Goal: Contribute content: Add original content to the website for others to see

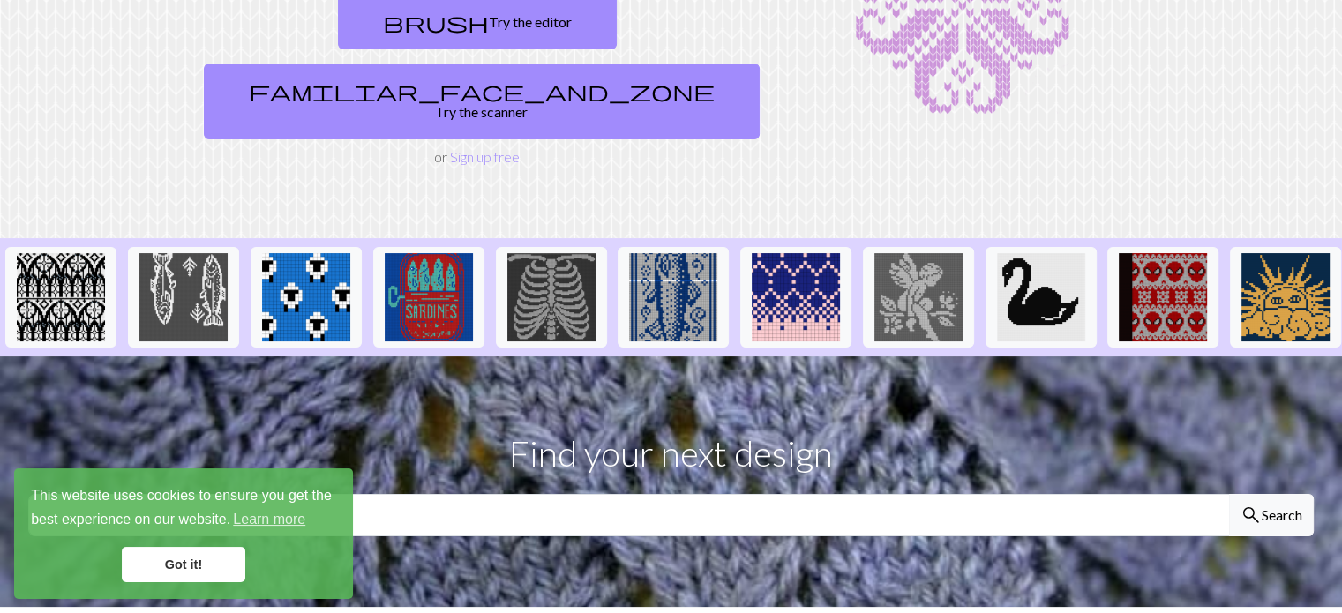
scroll to position [353, 0]
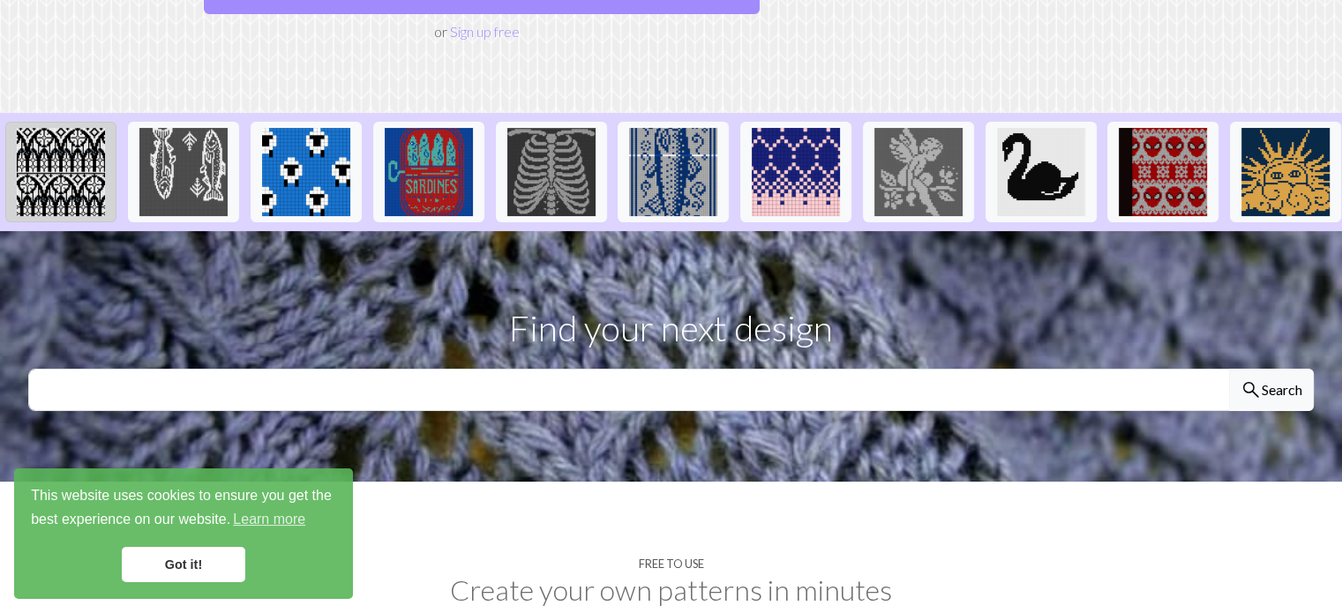
click at [77, 136] on img at bounding box center [61, 172] width 88 height 88
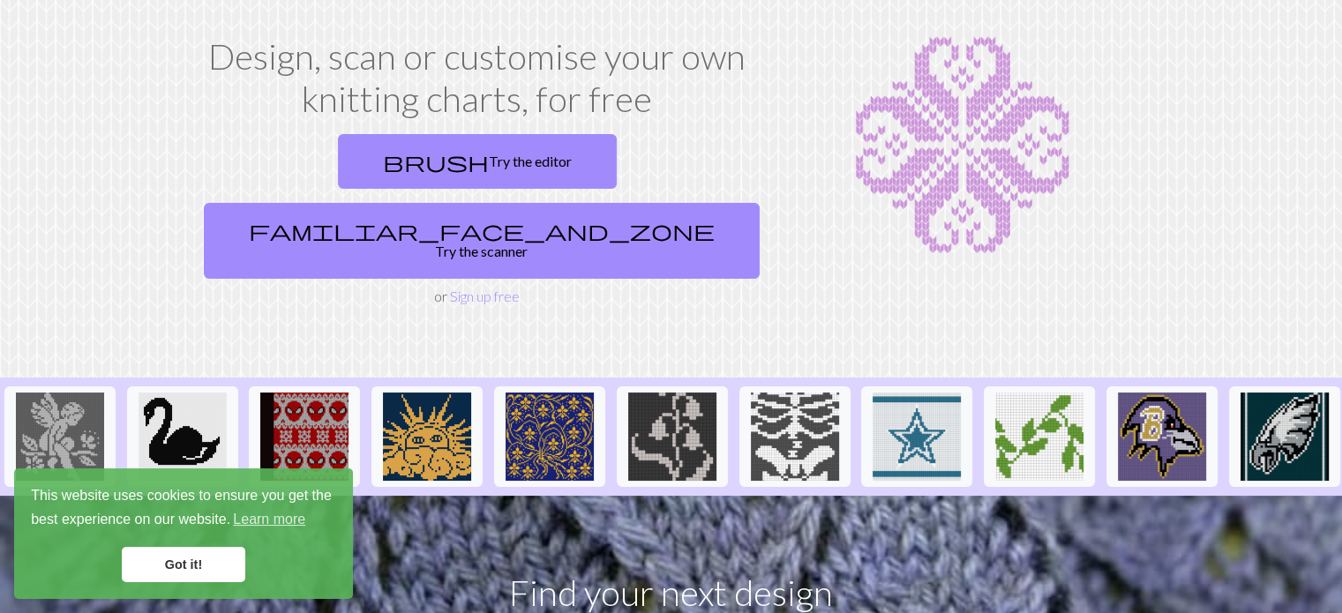
scroll to position [0, 857]
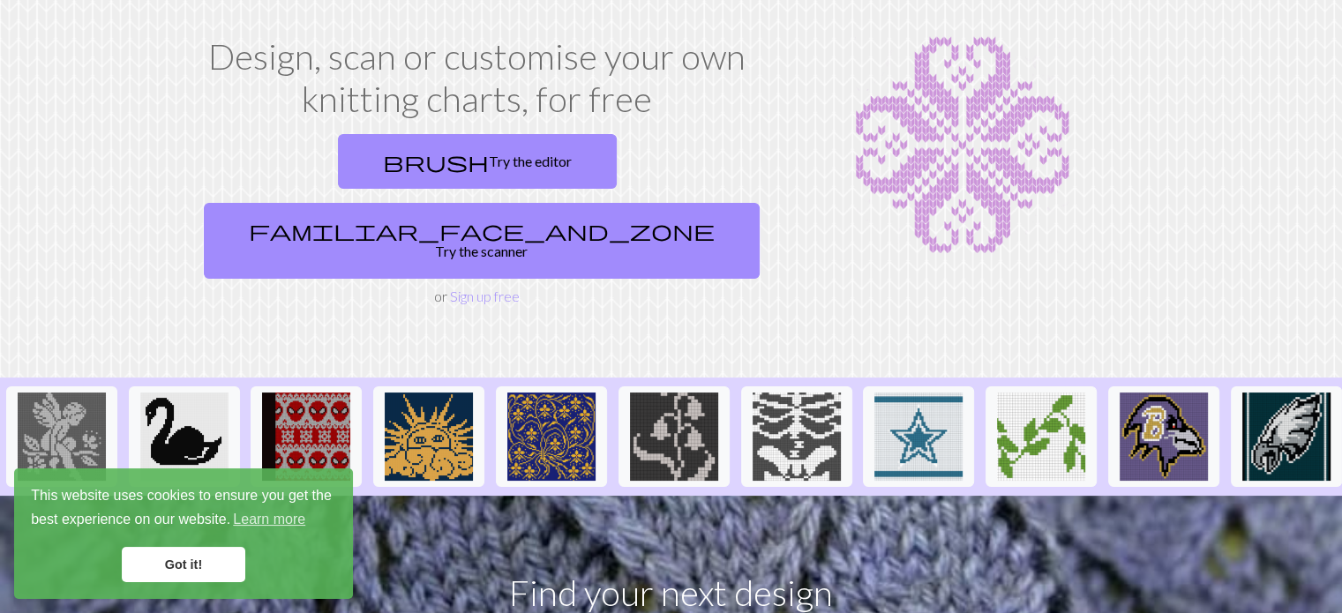
drag, startPoint x: 148, startPoint y: 453, endPoint x: 515, endPoint y: 478, distance: 367.8
click at [515, 496] on section "Find your next design search Search" at bounding box center [671, 621] width 1342 height 251
click at [507, 409] on img at bounding box center [551, 437] width 88 height 88
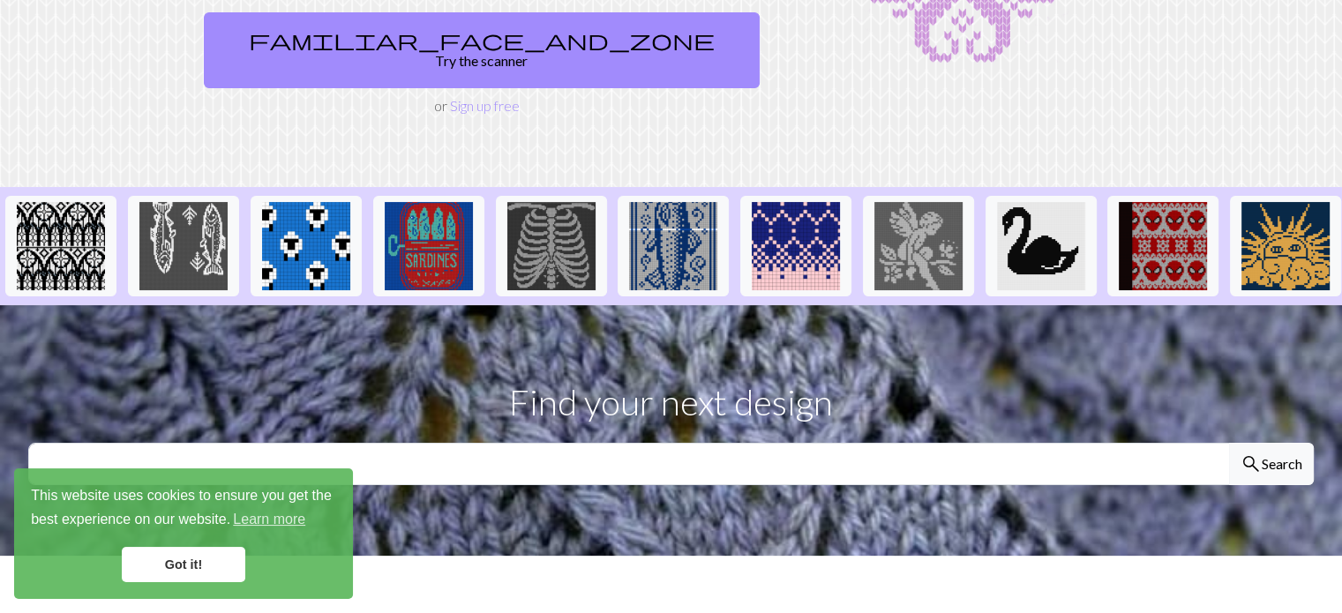
scroll to position [353, 0]
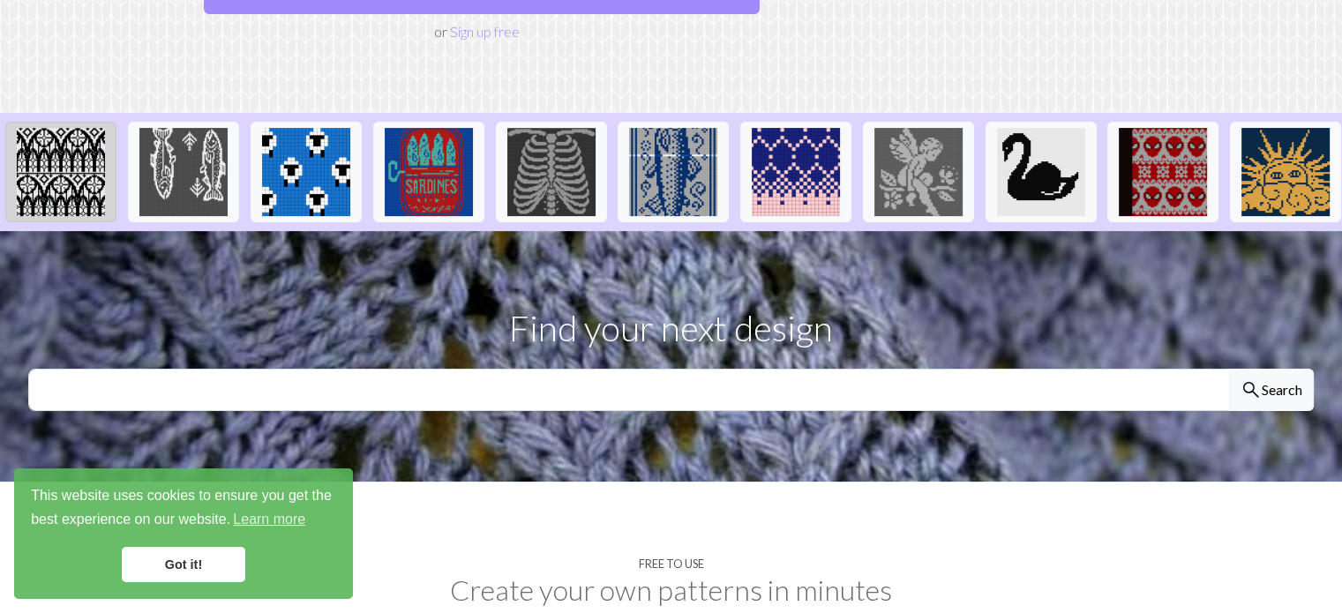
click at [49, 128] on img at bounding box center [61, 172] width 88 height 88
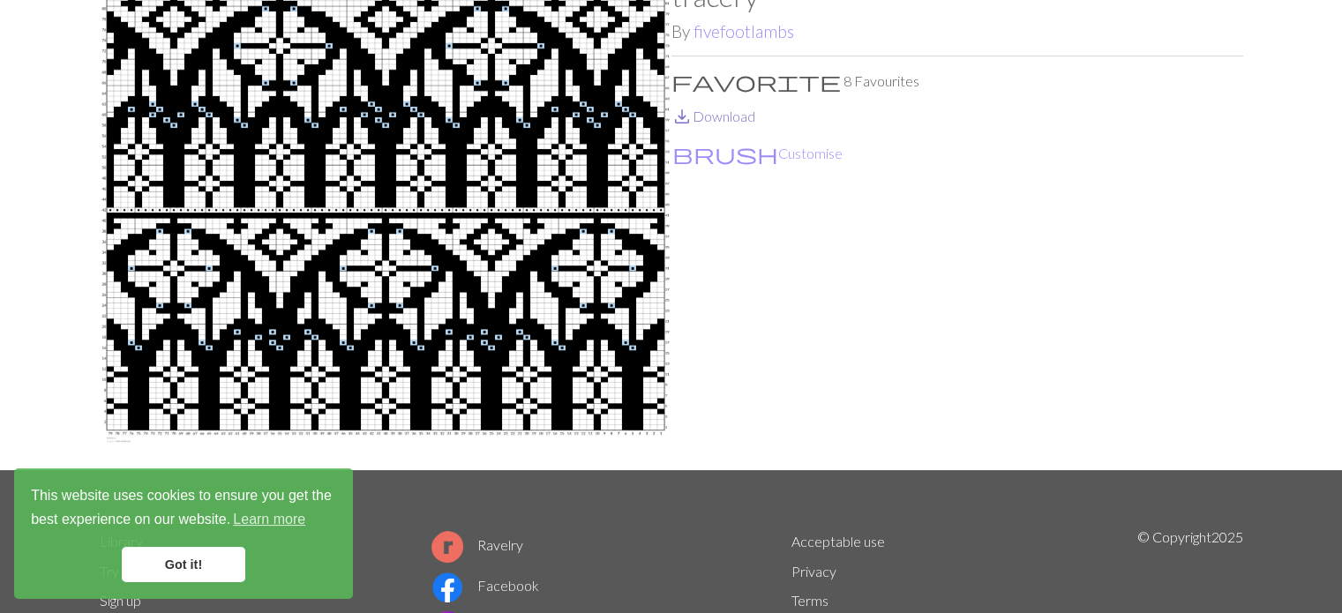
scroll to position [88, 0]
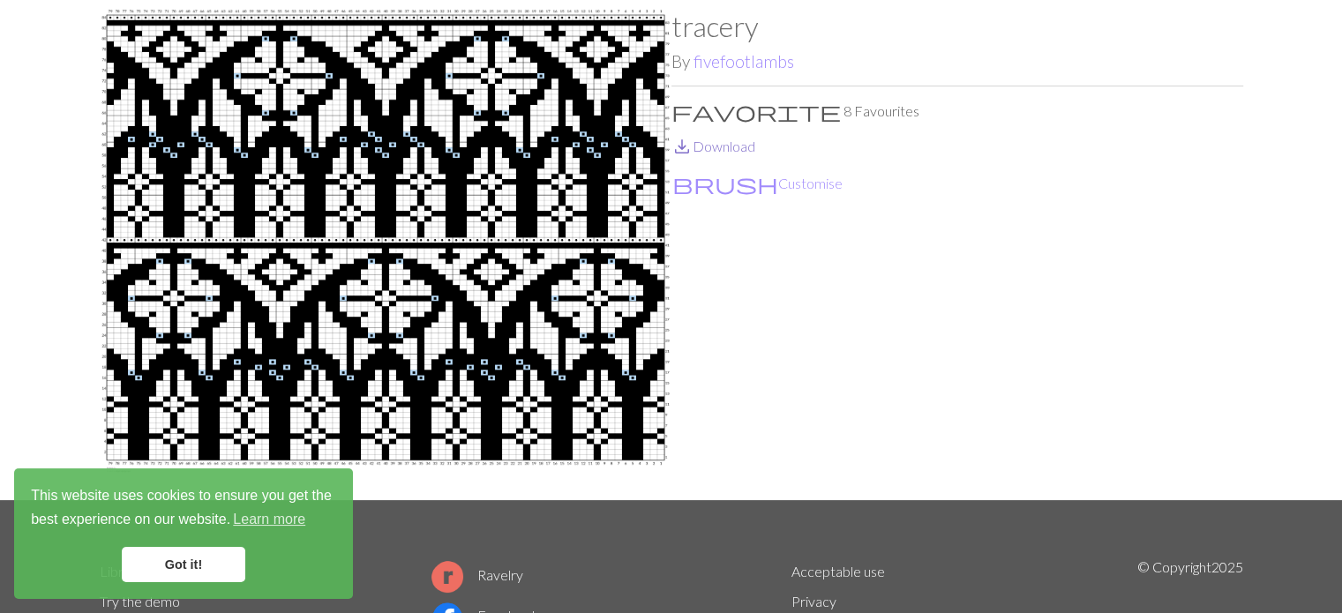
click at [723, 149] on link "save_alt Download" at bounding box center [713, 146] width 84 height 17
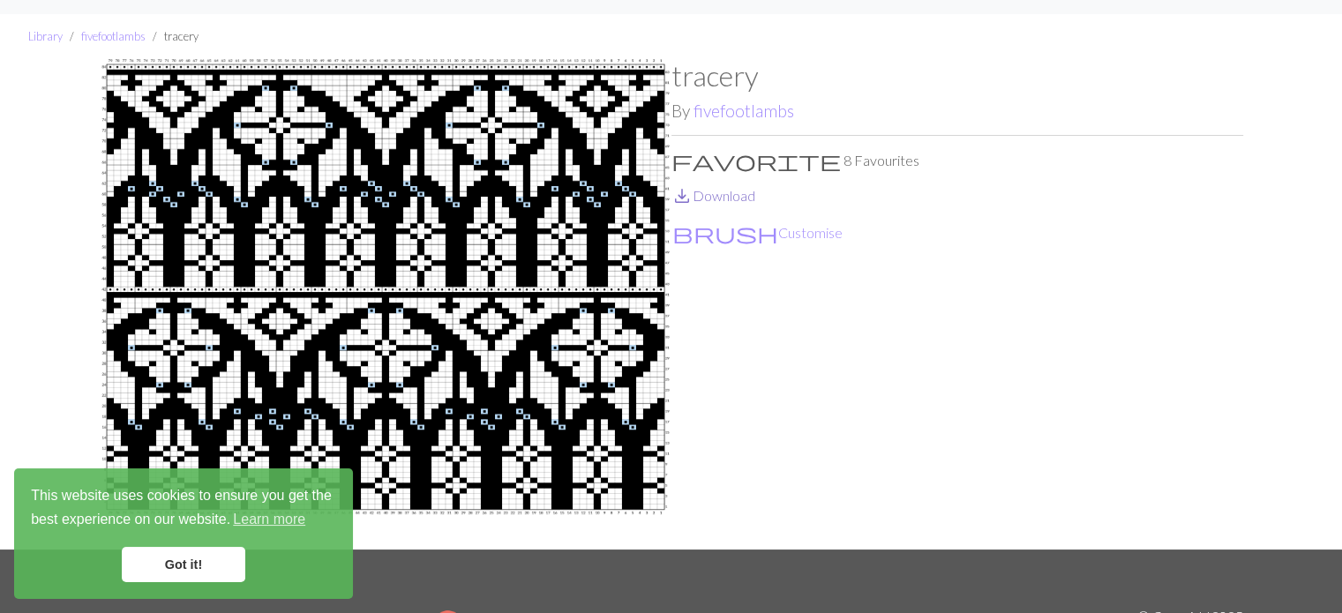
scroll to position [0, 0]
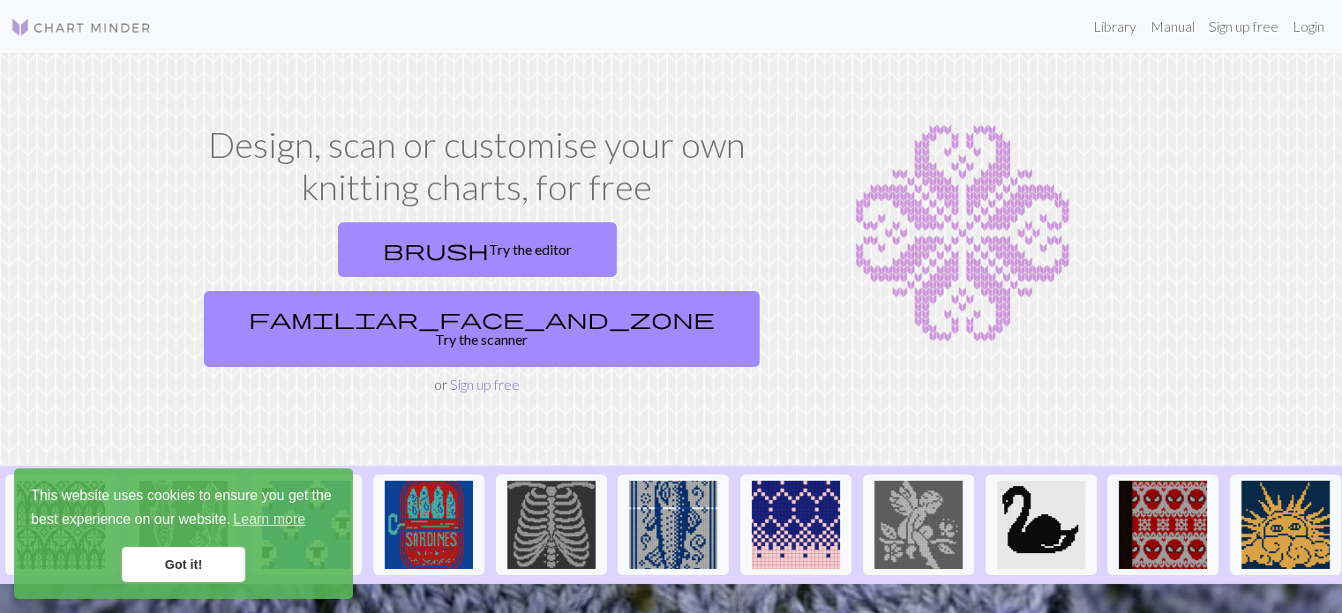
click at [465, 376] on link "Sign up free" at bounding box center [485, 384] width 70 height 17
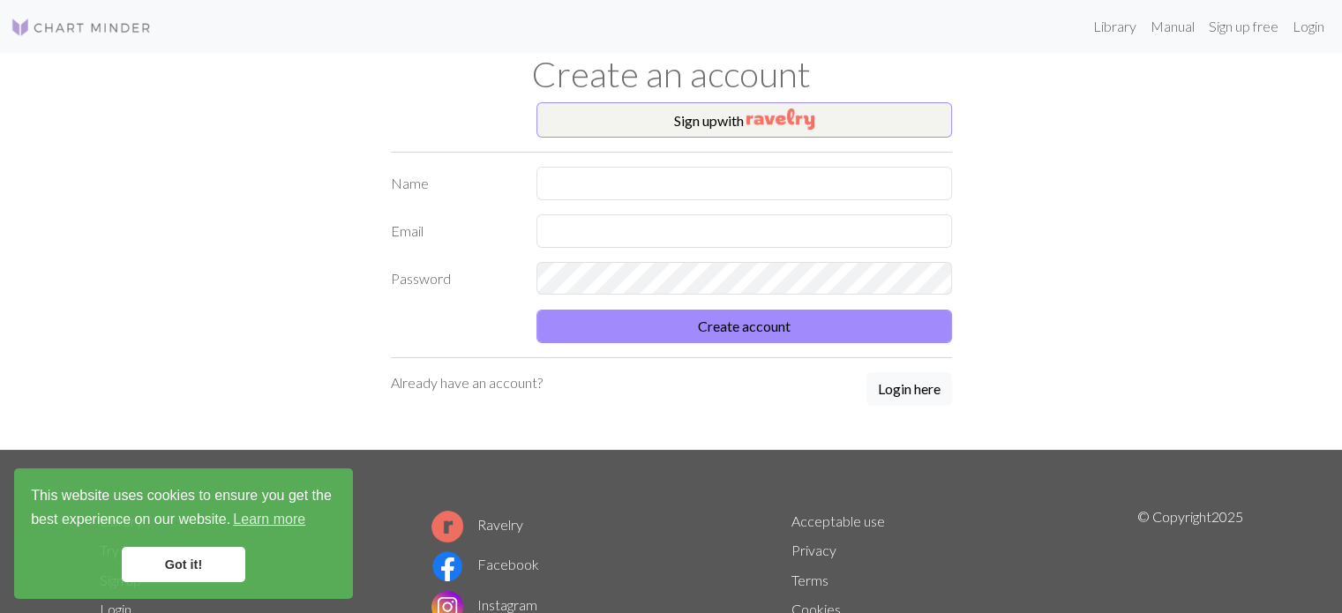
click at [636, 152] on hr at bounding box center [671, 152] width 561 height 1
click at [650, 124] on button "Sign up with" at bounding box center [743, 119] width 415 height 35
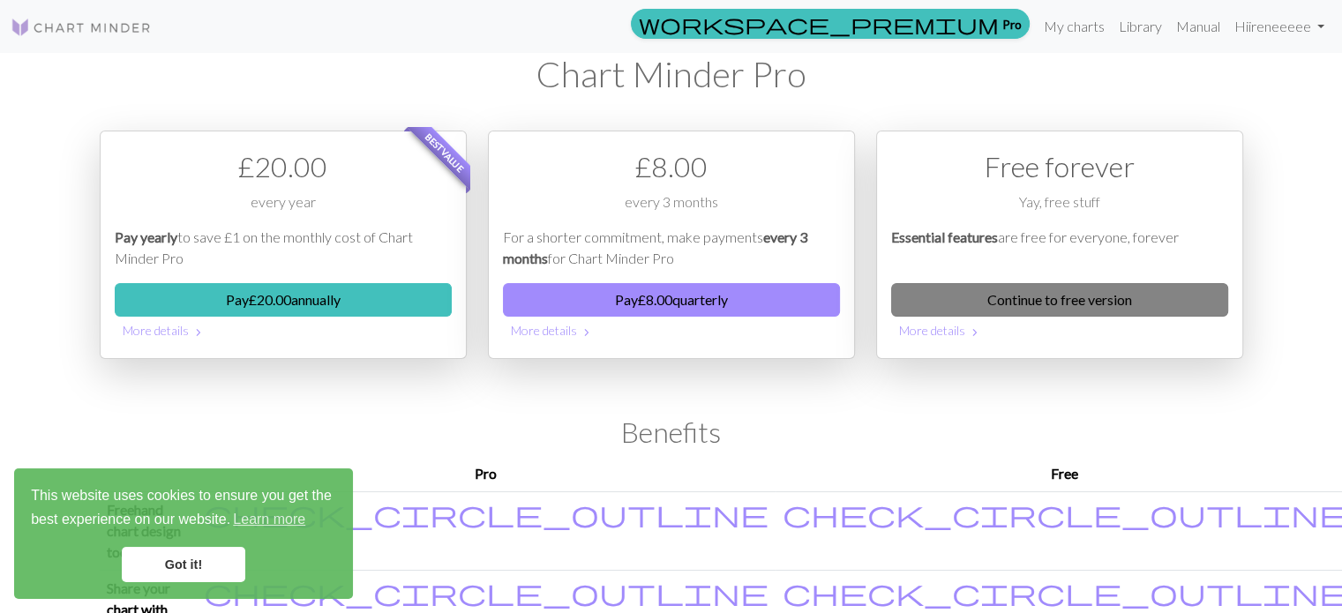
click at [957, 299] on link "Continue to free version" at bounding box center [1059, 300] width 337 height 34
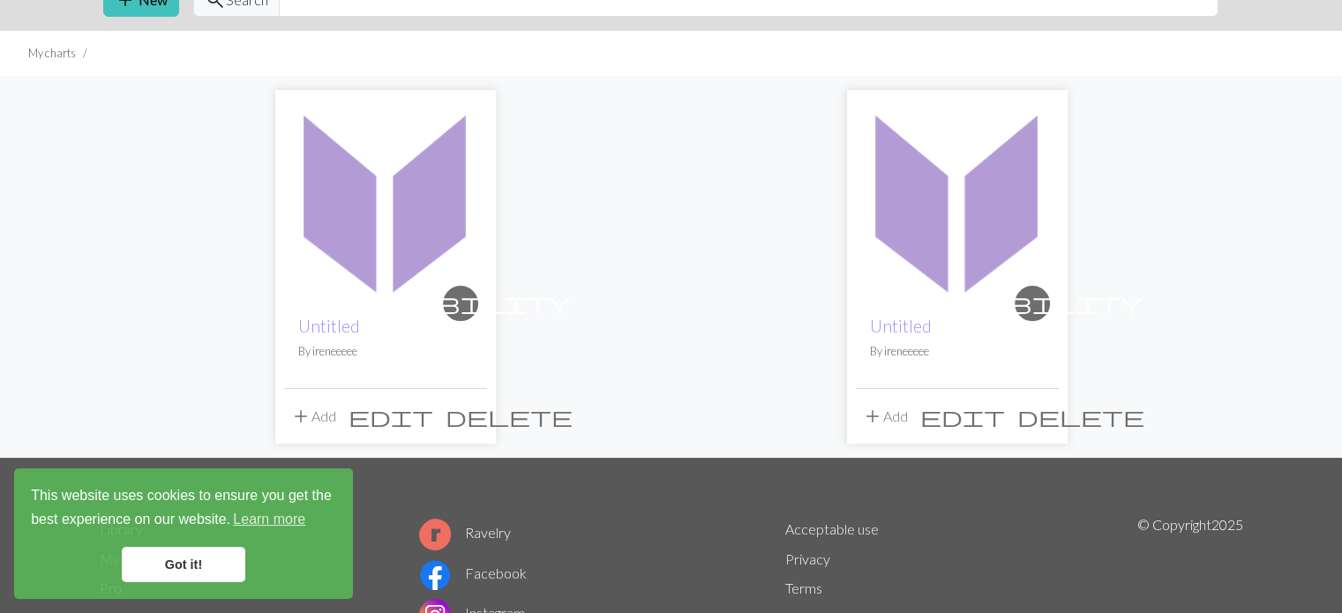
scroll to position [88, 0]
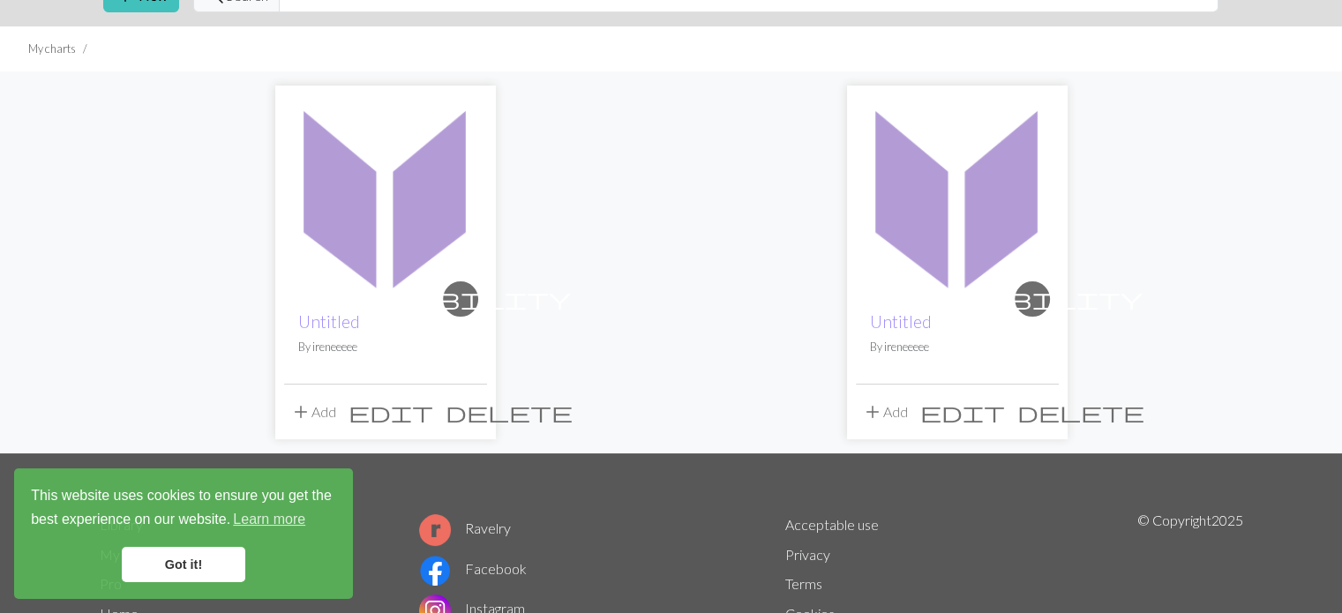
click at [367, 205] on img at bounding box center [385, 195] width 203 height 203
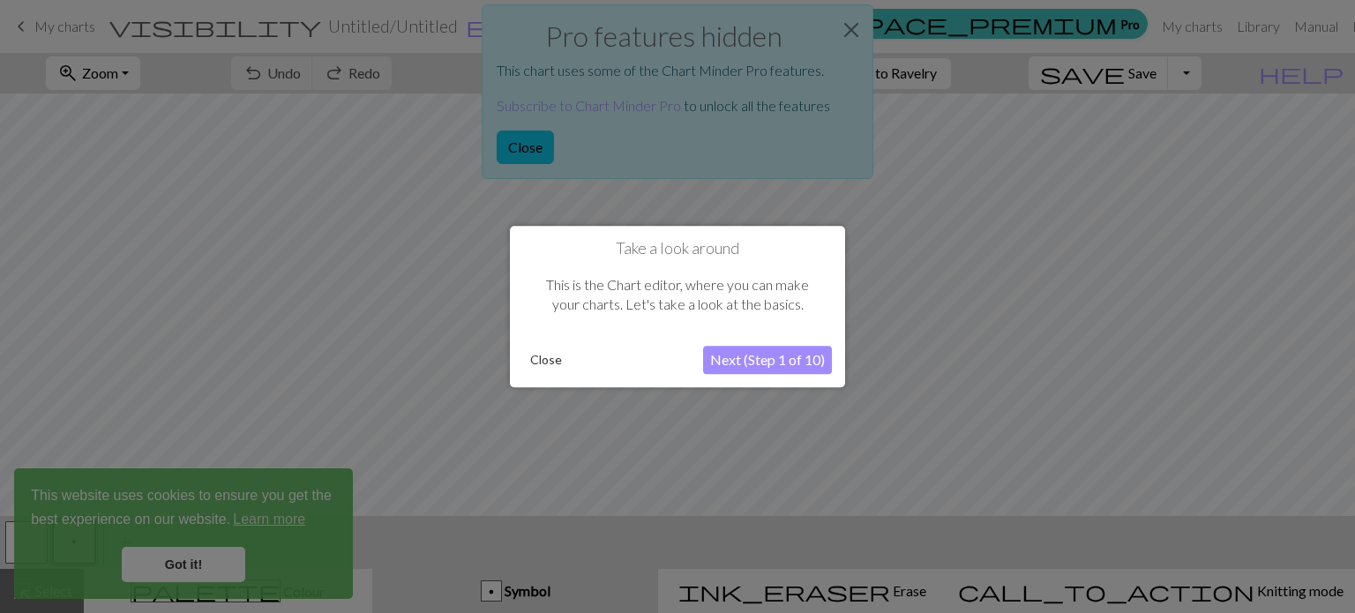
click at [758, 355] on button "Next (Step 1 of 10)" at bounding box center [767, 360] width 129 height 28
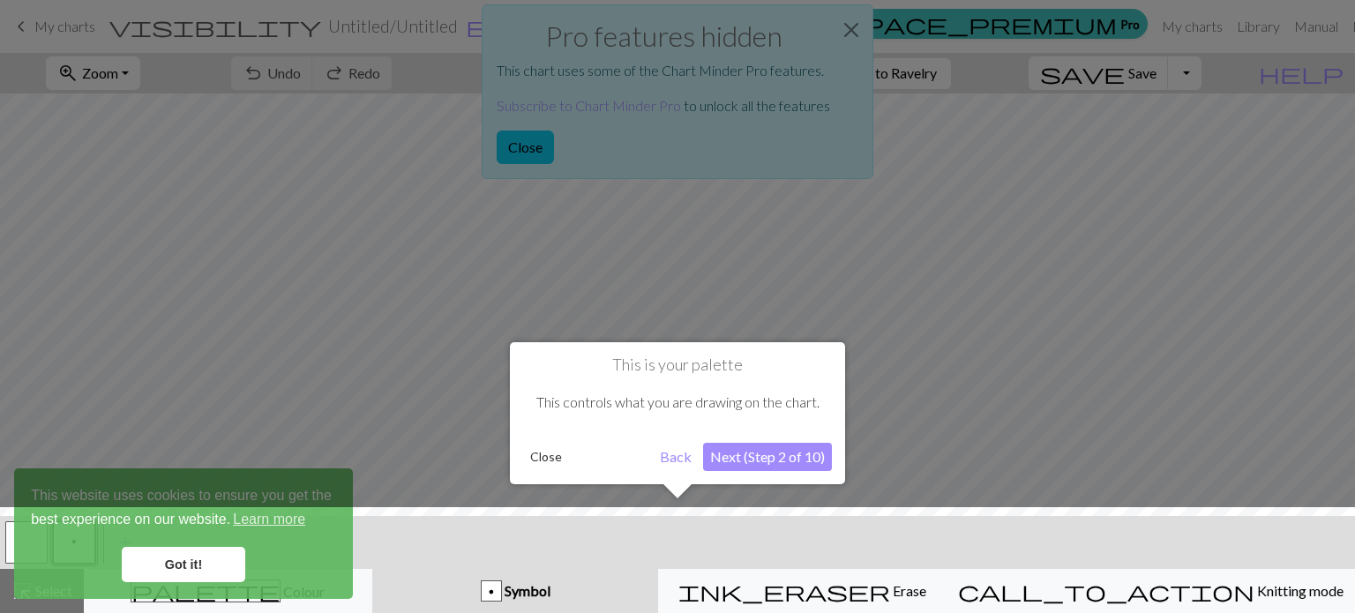
click at [744, 465] on button "Next (Step 2 of 10)" at bounding box center [767, 457] width 129 height 28
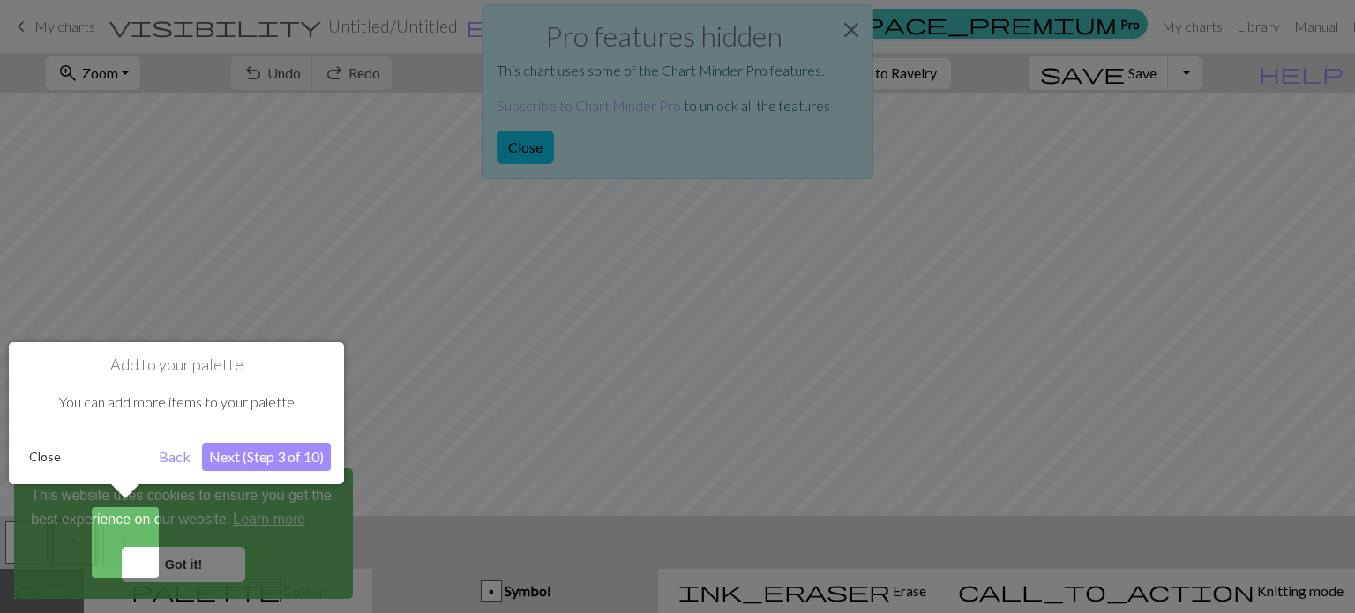
click at [205, 578] on div at bounding box center [677, 306] width 1355 height 613
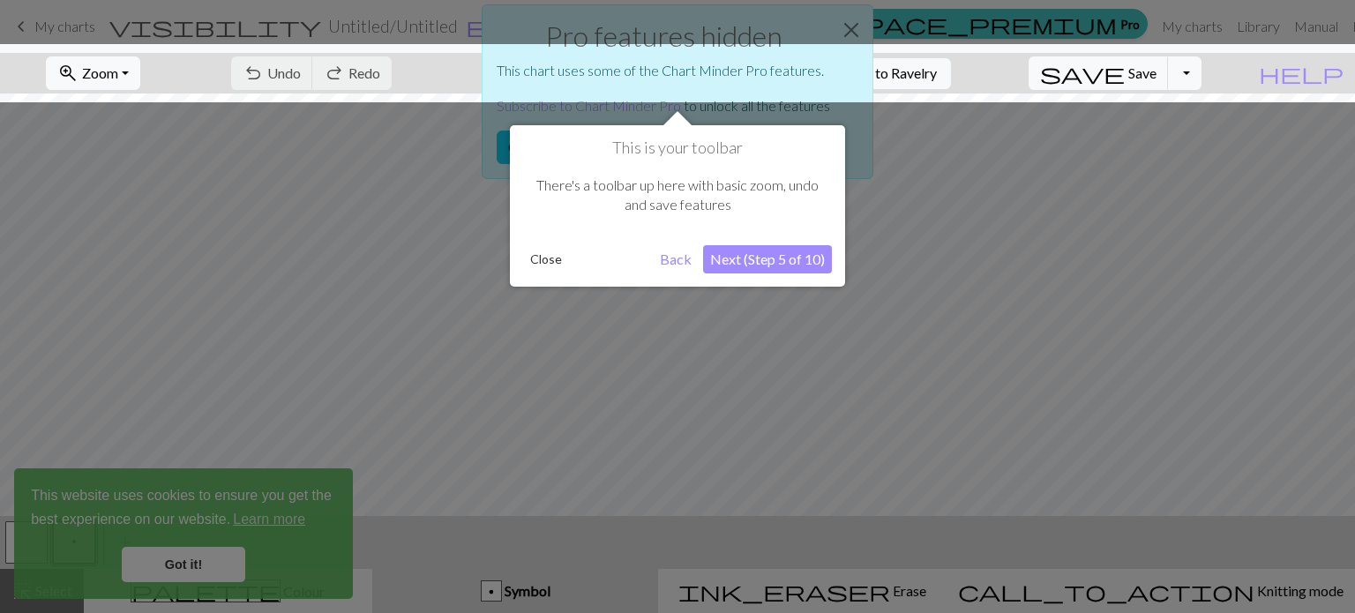
click at [789, 267] on button "Next (Step 5 of 10)" at bounding box center [767, 259] width 129 height 28
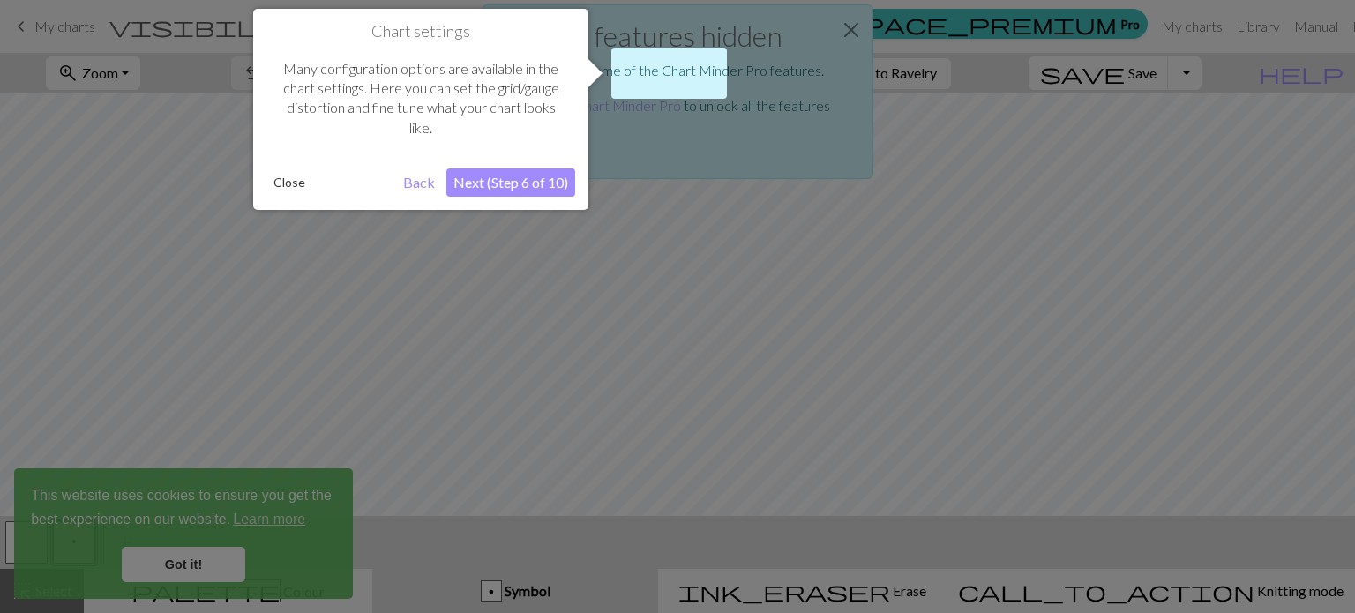
click at [505, 182] on button "Next (Step 6 of 10)" at bounding box center [510, 182] width 129 height 28
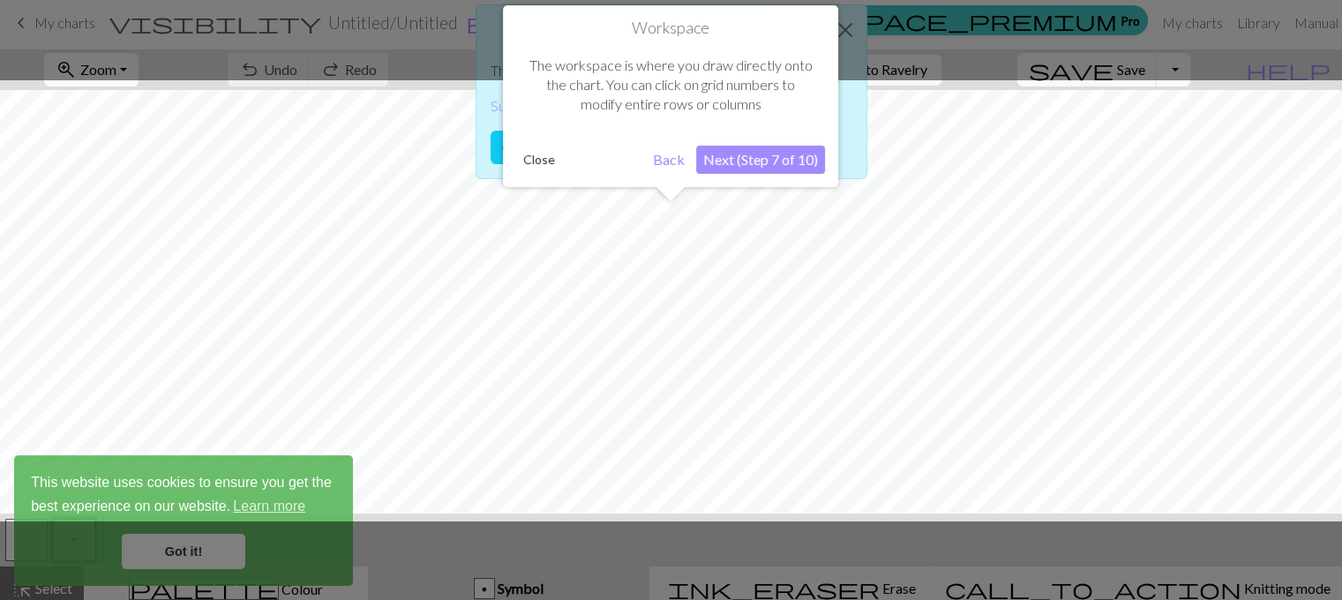
scroll to position [14, 0]
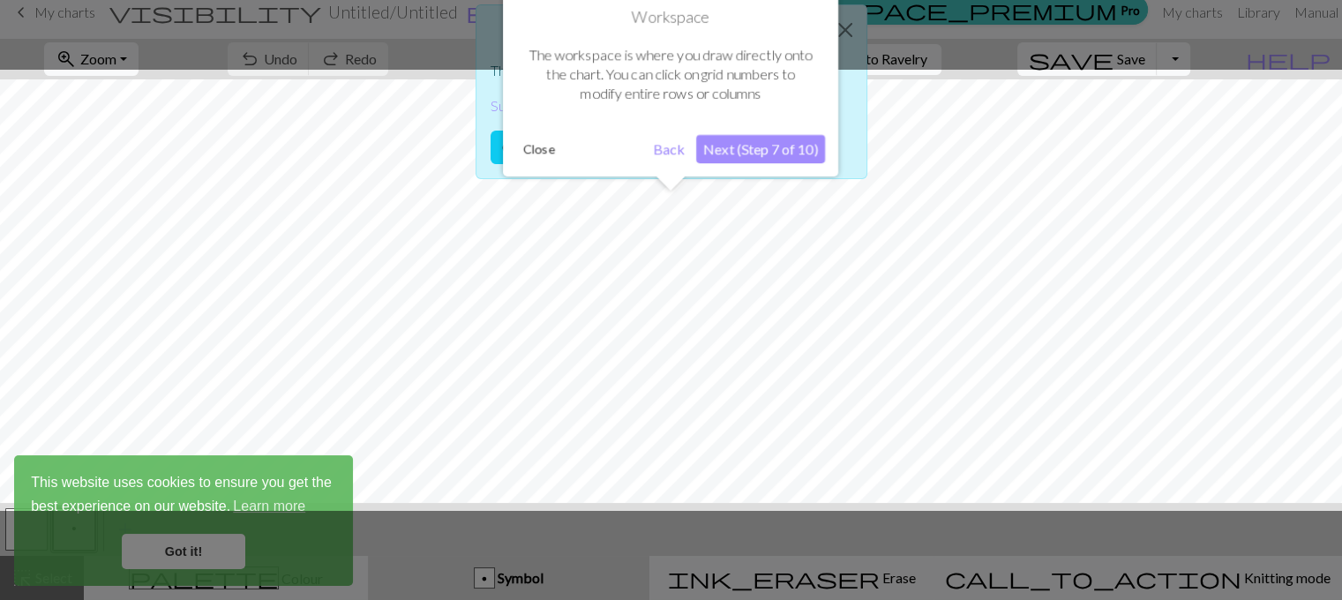
click at [747, 153] on button "Next (Step 7 of 10)" at bounding box center [760, 149] width 129 height 28
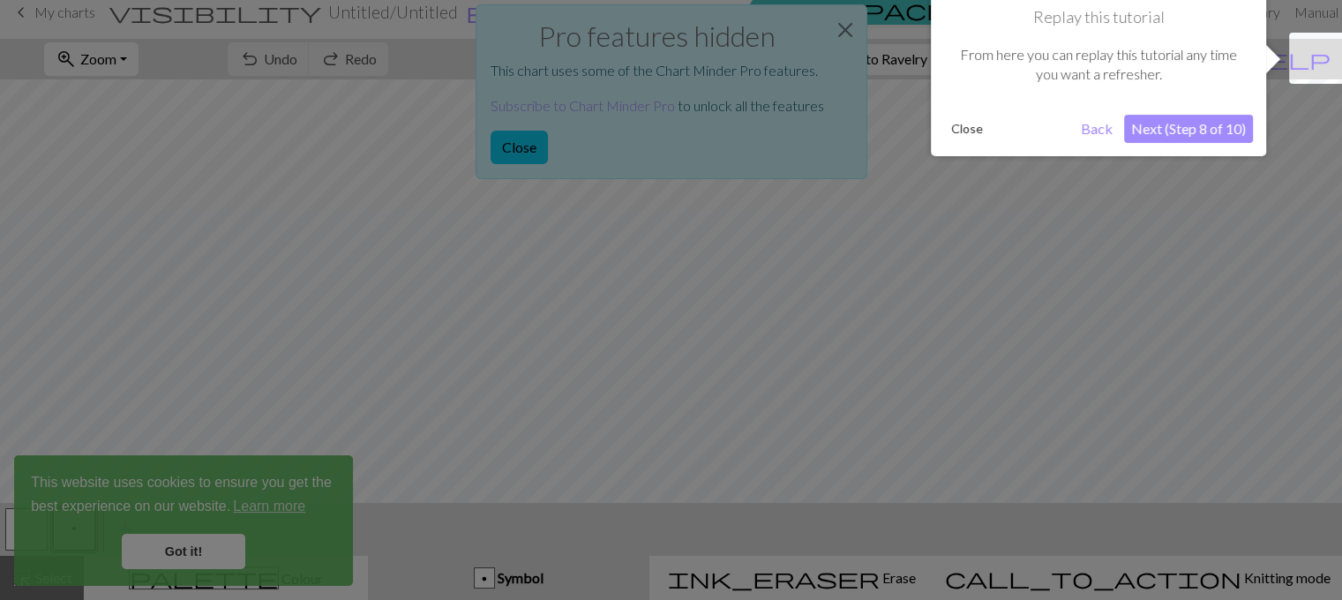
scroll to position [0, 0]
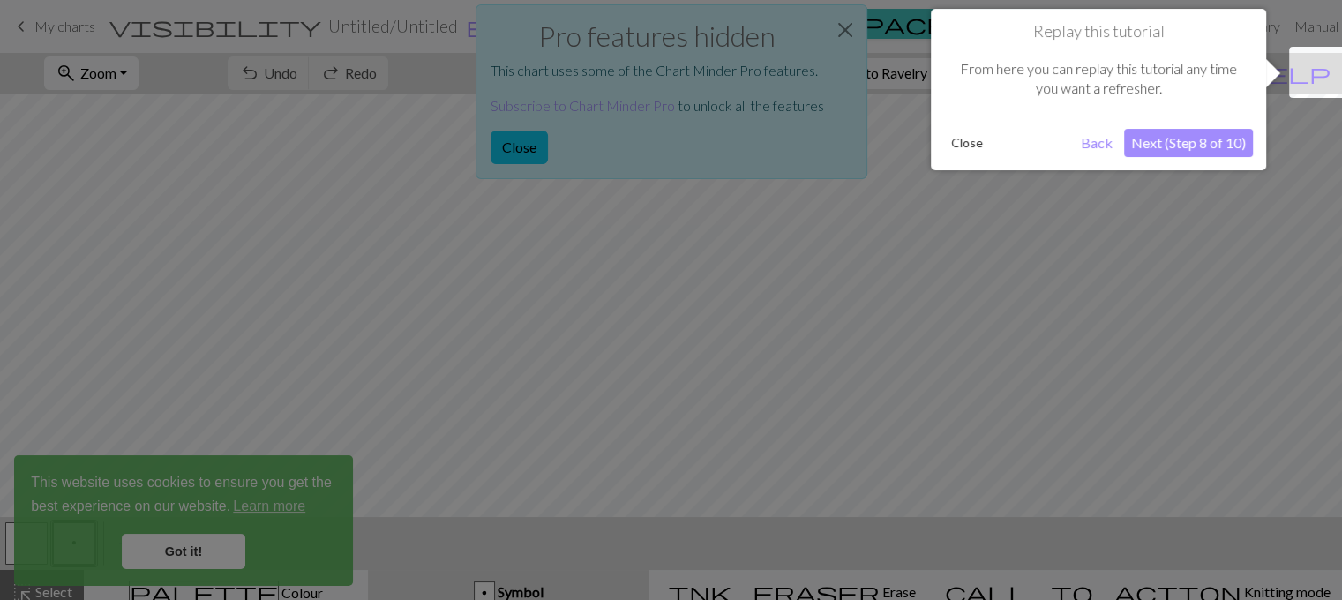
click at [1195, 137] on button "Next (Step 8 of 10)" at bounding box center [1188, 143] width 129 height 28
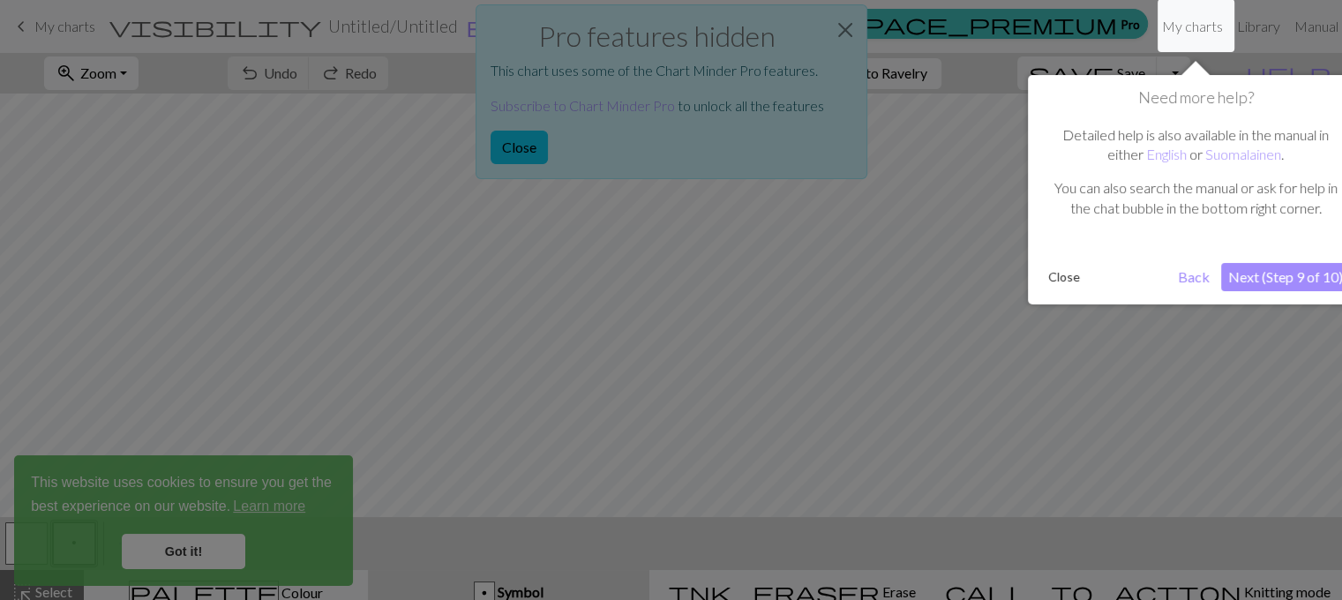
click at [1248, 289] on button "Next (Step 9 of 10)" at bounding box center [1285, 277] width 129 height 28
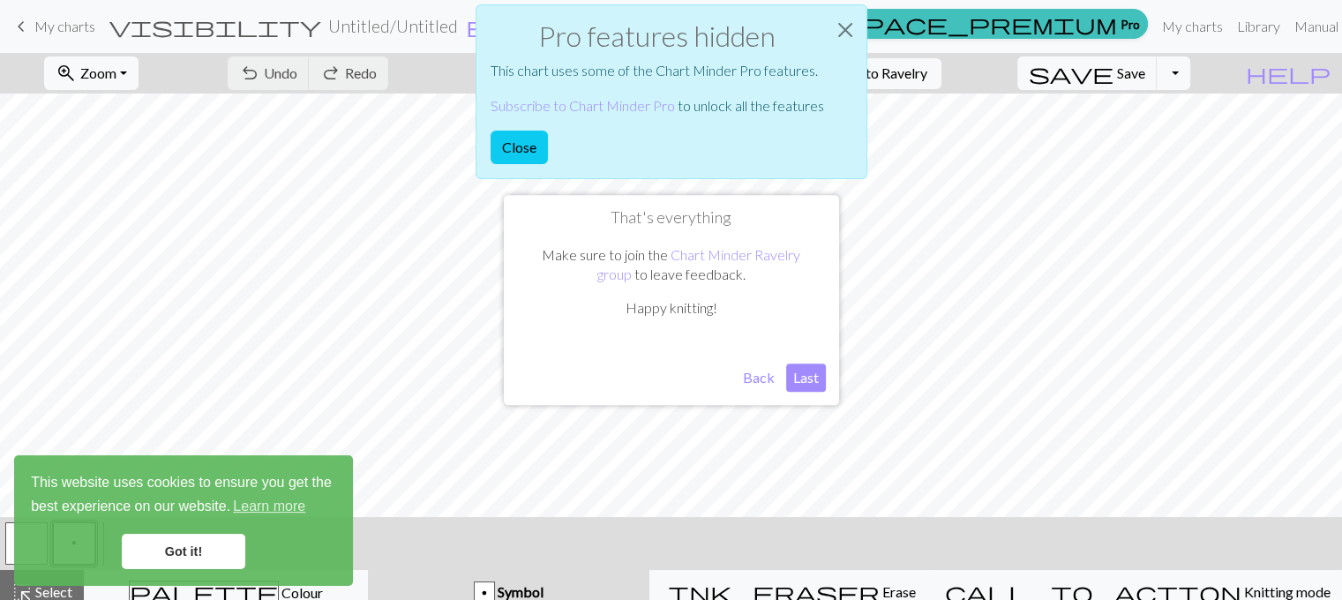
click at [797, 377] on button "Last" at bounding box center [806, 377] width 40 height 28
click at [842, 24] on button "Close" at bounding box center [845, 29] width 42 height 49
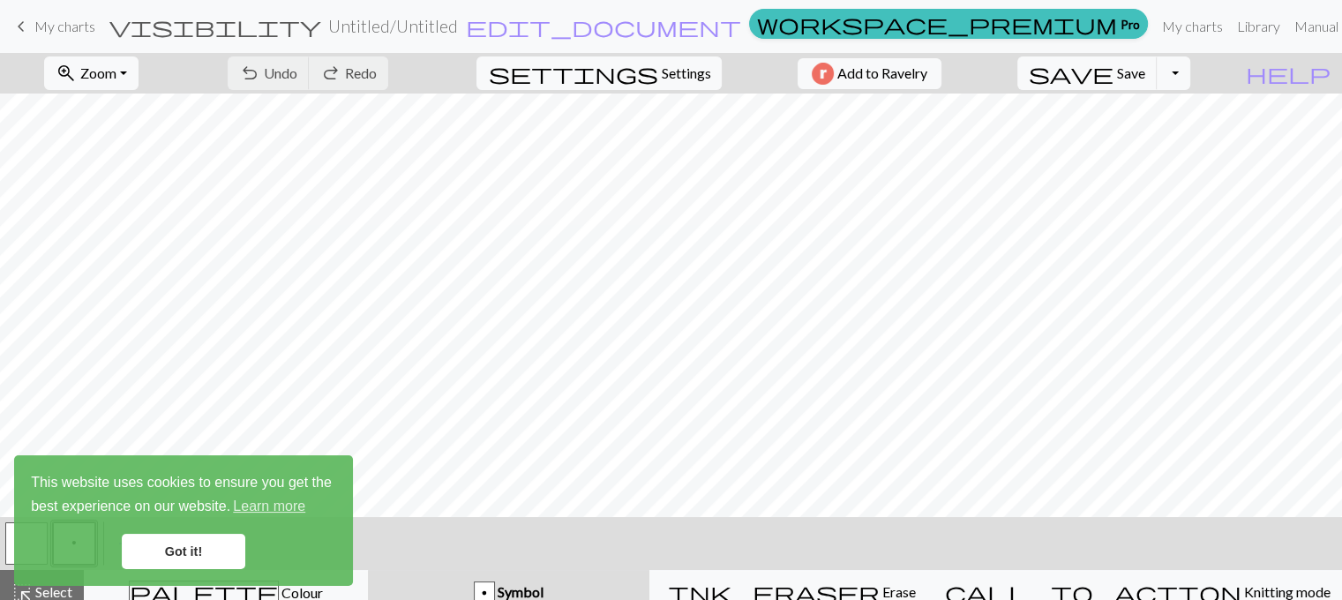
click at [169, 574] on div "This website uses cookies to ensure you get the best experience on our website.…" at bounding box center [183, 520] width 339 height 131
click at [166, 563] on link "Got it!" at bounding box center [183, 551] width 123 height 35
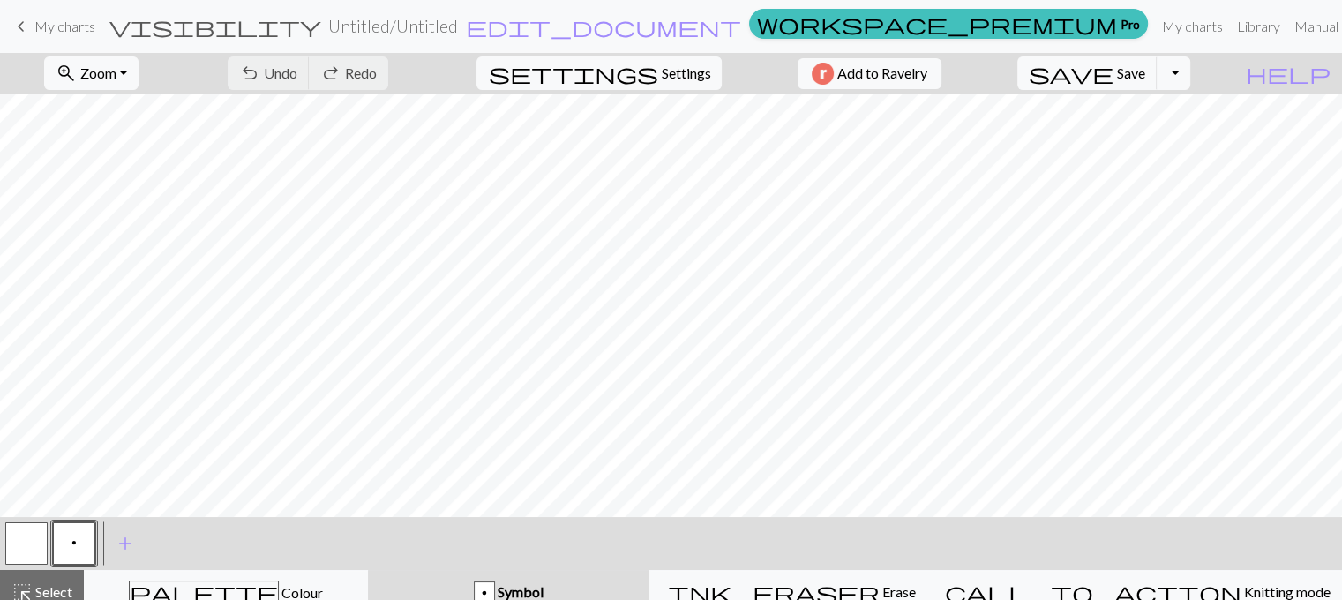
scroll to position [14, 0]
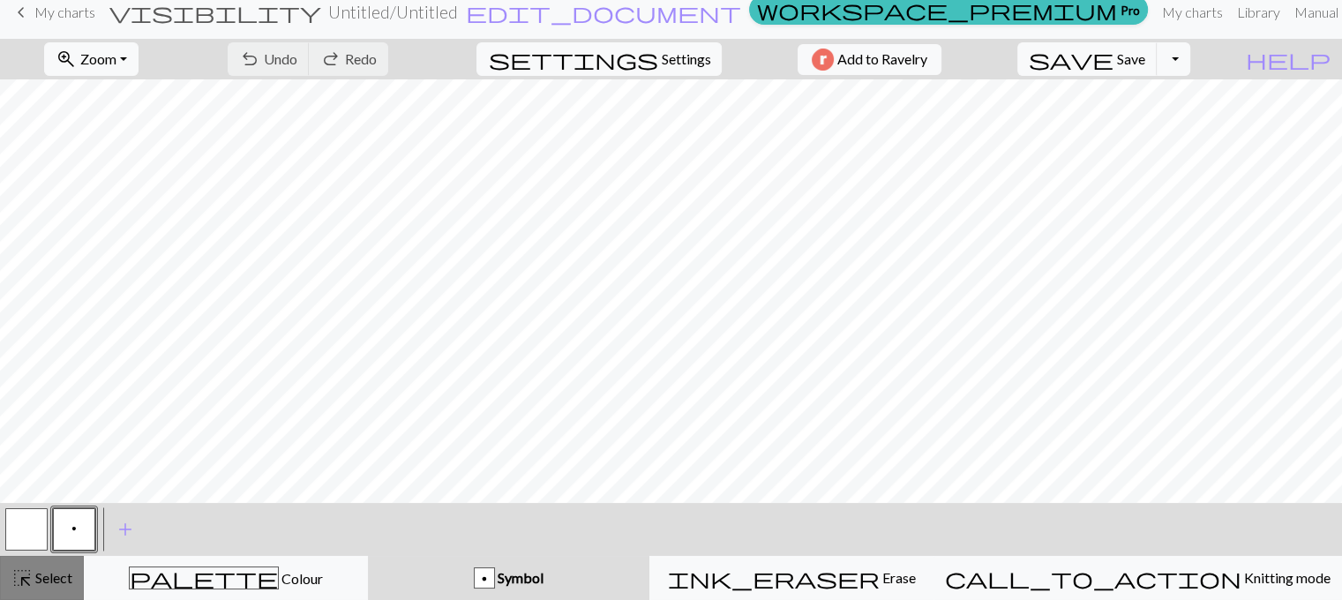
click at [61, 578] on span "Select" at bounding box center [53, 577] width 40 height 17
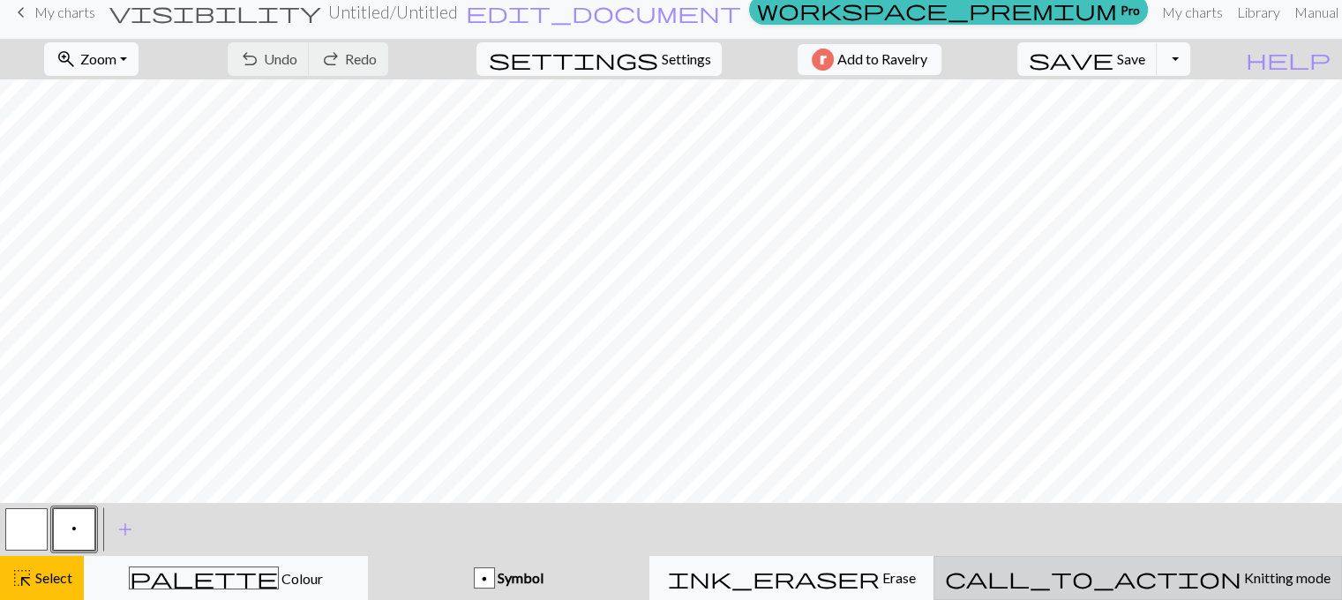
click at [1189, 562] on button "call_to_action Knitting mode Knitting mode" at bounding box center [1137, 578] width 408 height 44
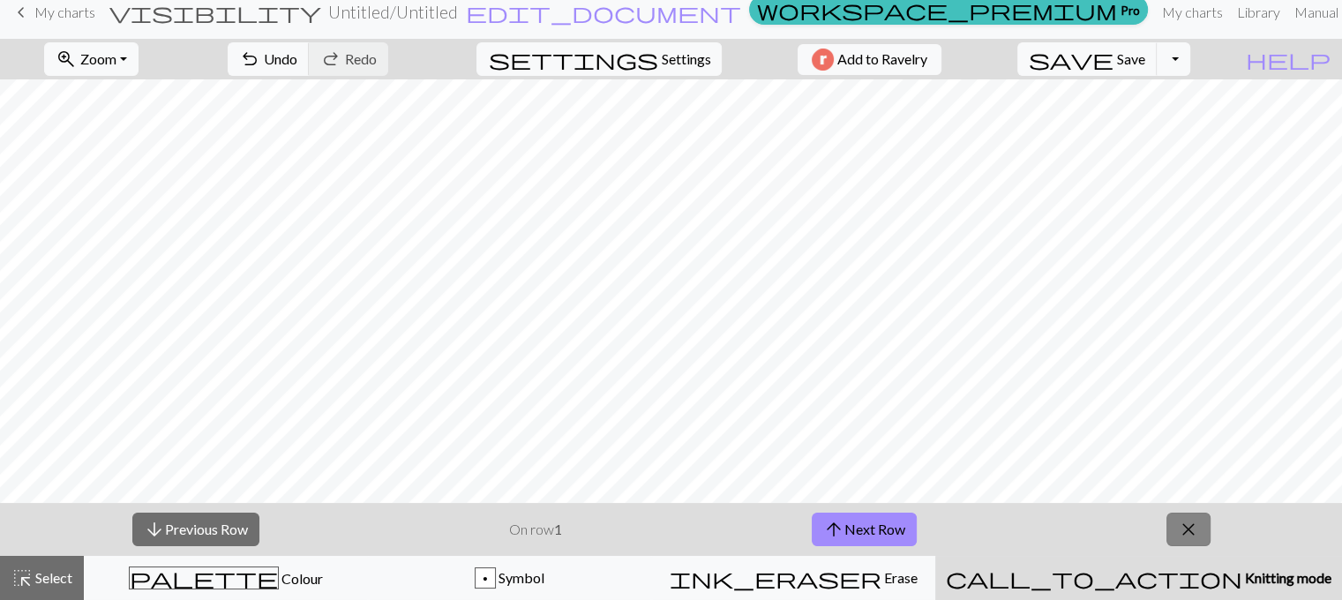
click at [1198, 524] on span "close" at bounding box center [1188, 529] width 21 height 25
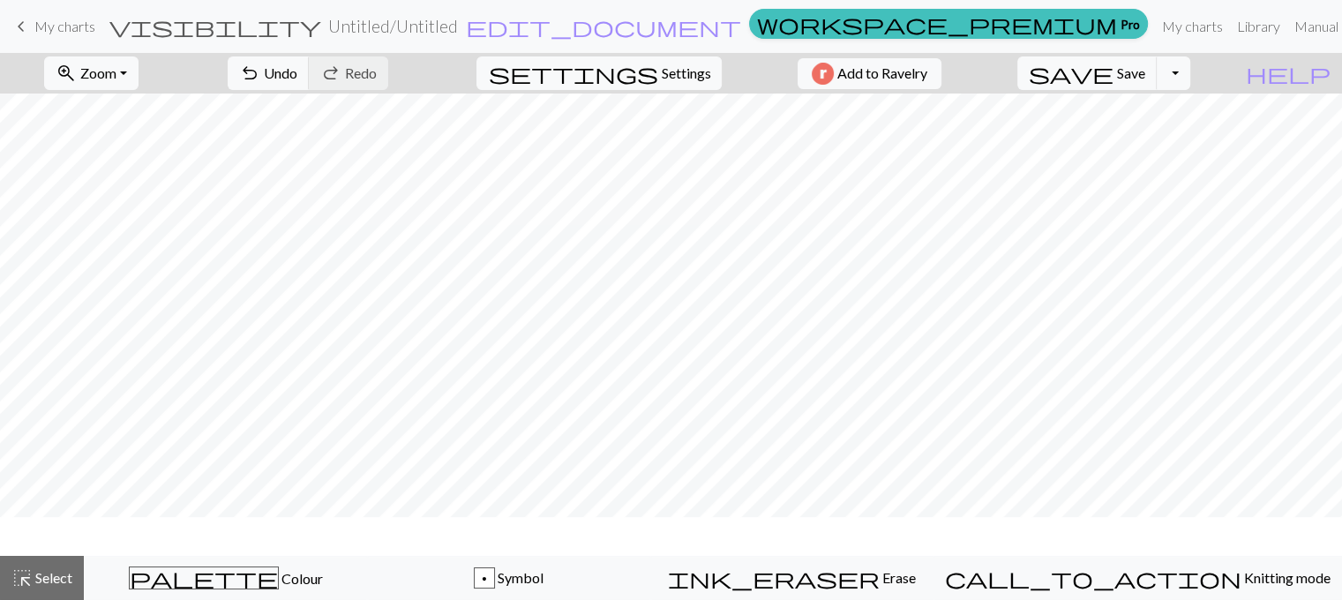
scroll to position [0, 0]
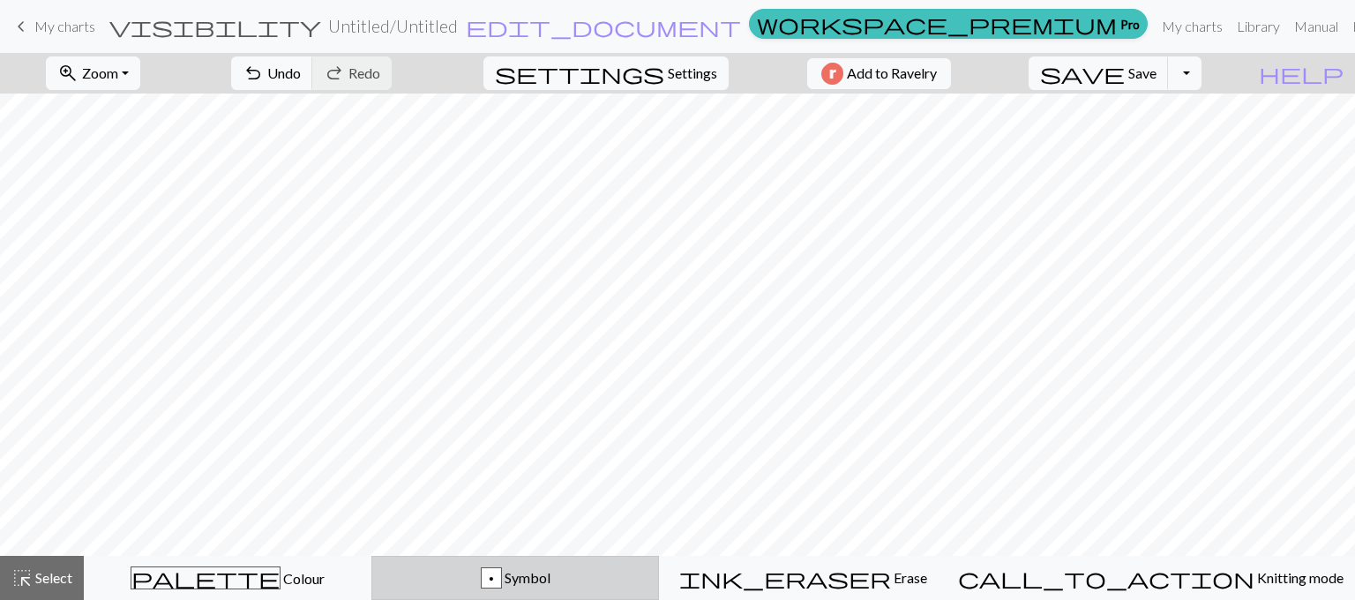
click at [490, 568] on div "p Symbol" at bounding box center [515, 577] width 265 height 21
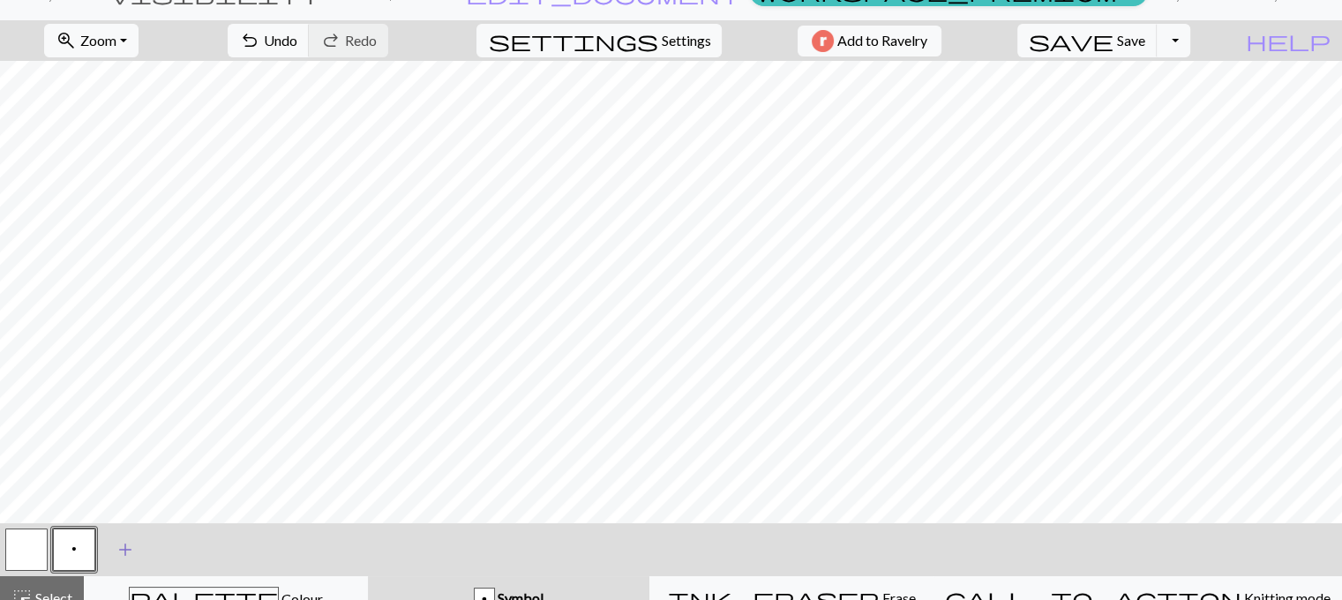
scroll to position [53, 0]
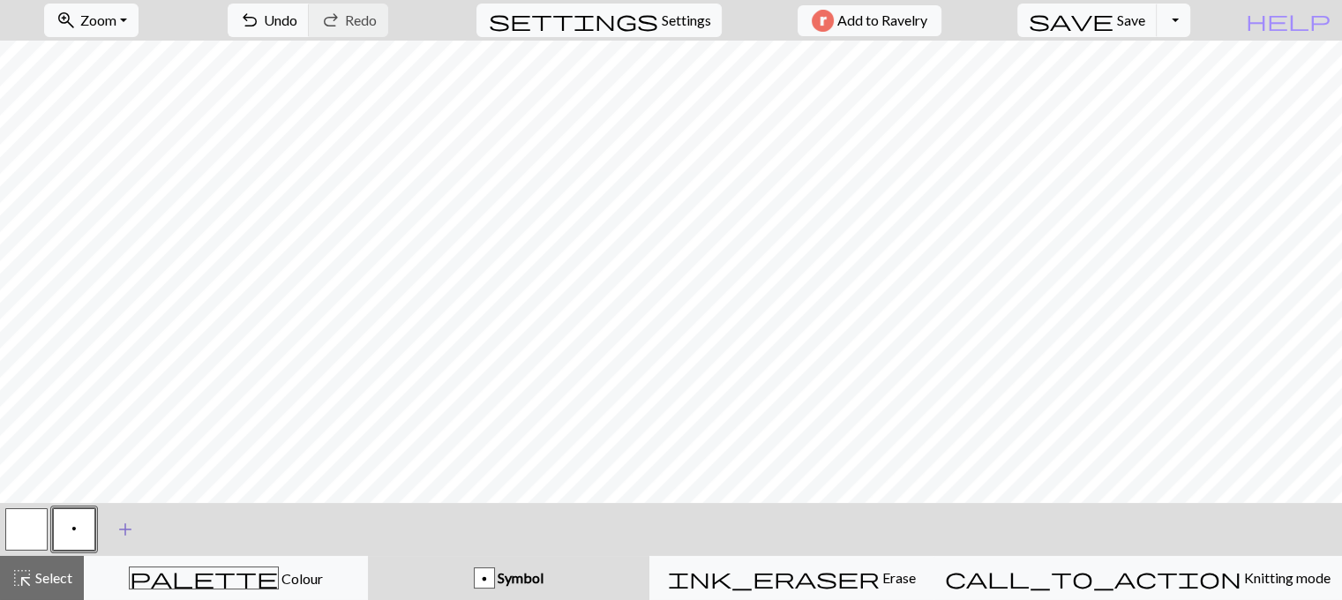
click at [126, 530] on span "add" at bounding box center [125, 529] width 21 height 25
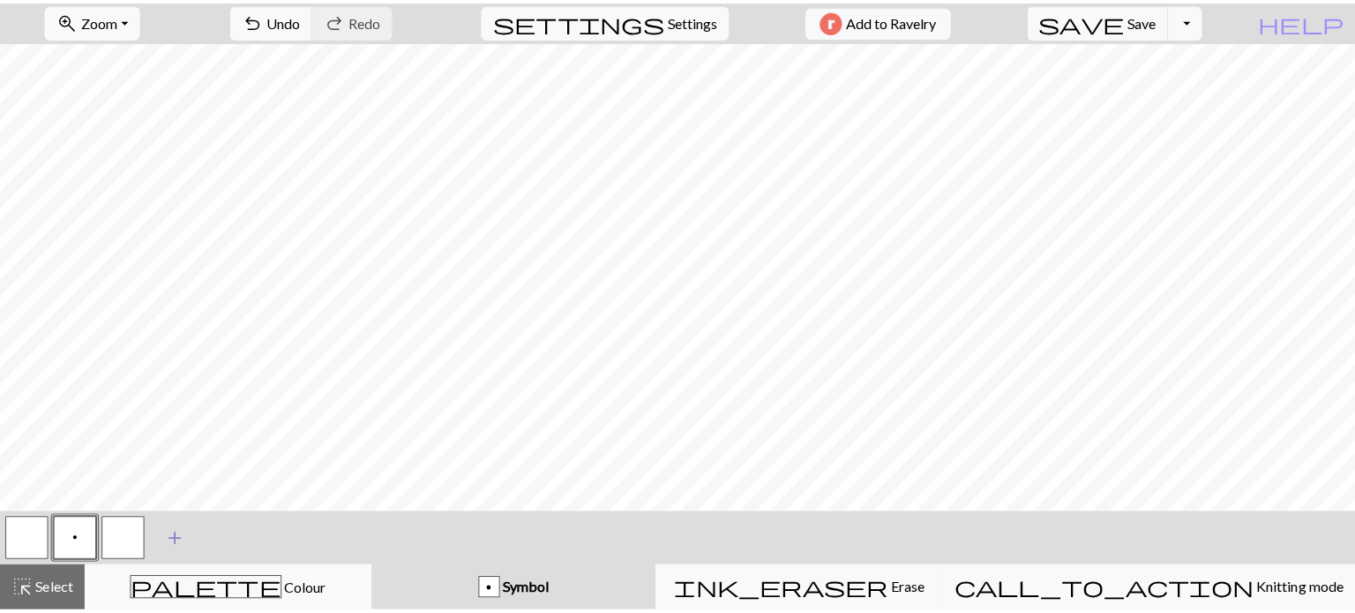
scroll to position [39, 0]
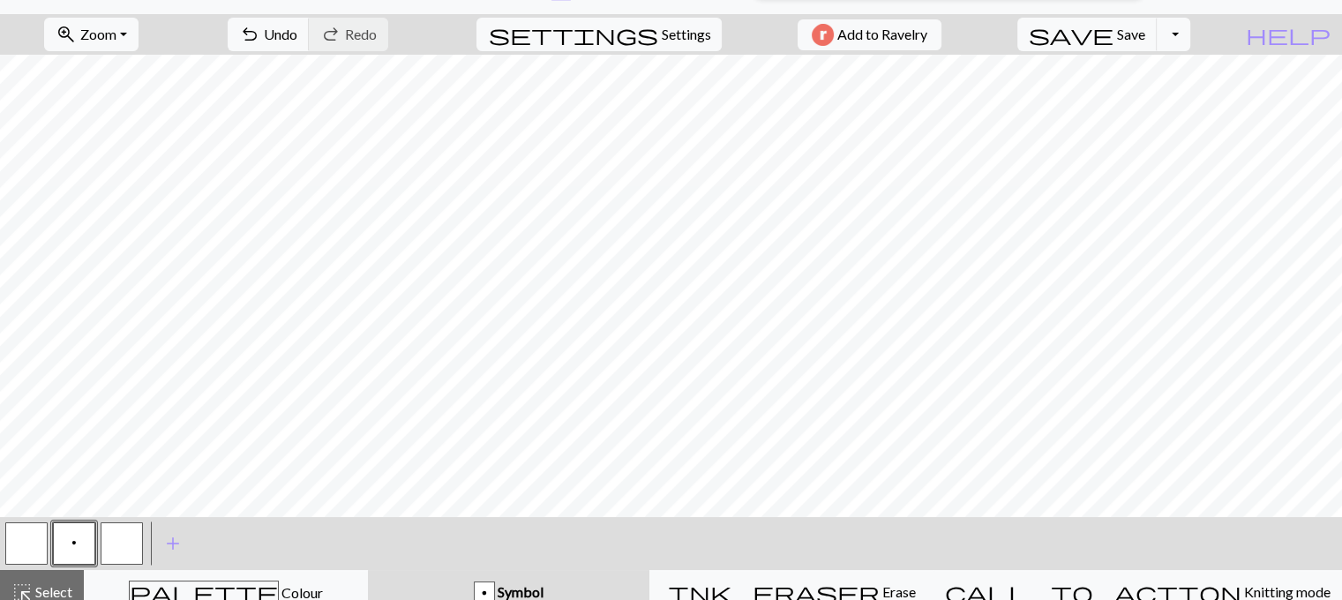
click at [113, 546] on button "button" at bounding box center [122, 543] width 42 height 42
click at [168, 538] on span "add" at bounding box center [172, 543] width 21 height 25
click at [141, 543] on button "button" at bounding box center [122, 543] width 42 height 42
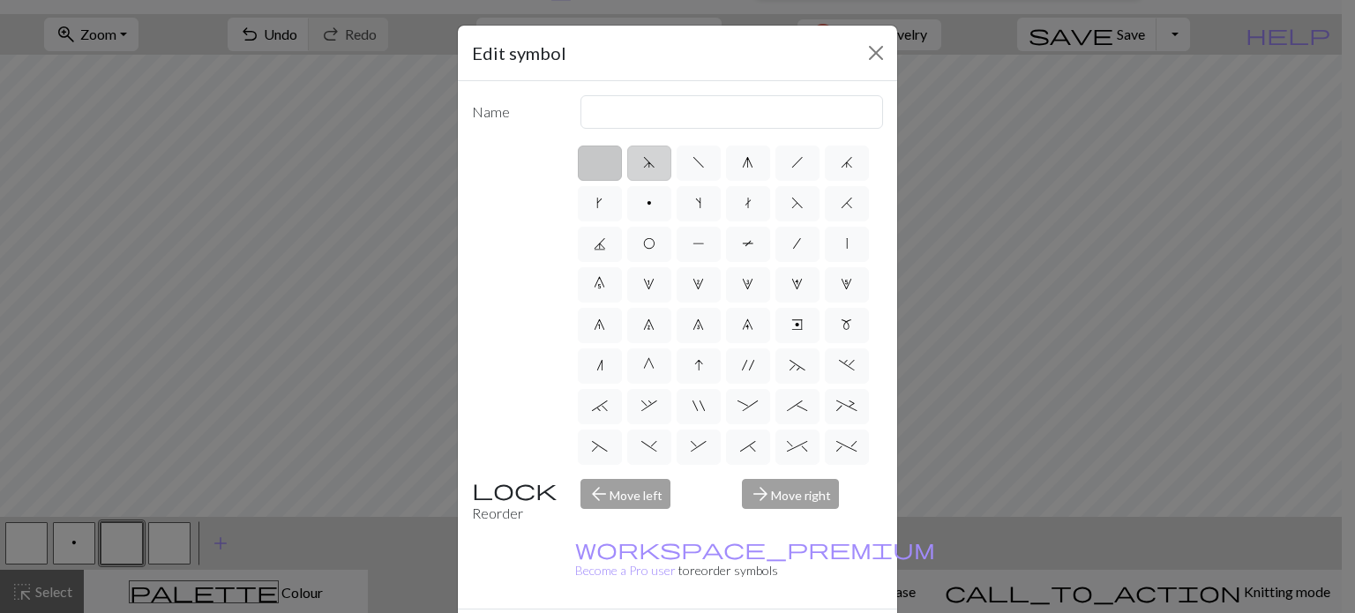
click at [644, 164] on span "d" at bounding box center [649, 162] width 12 height 14
click at [644, 163] on input "d" at bounding box center [648, 157] width 11 height 11
radio input "true"
drag, startPoint x: 624, startPoint y: 112, endPoint x: 541, endPoint y: 123, distance: 83.6
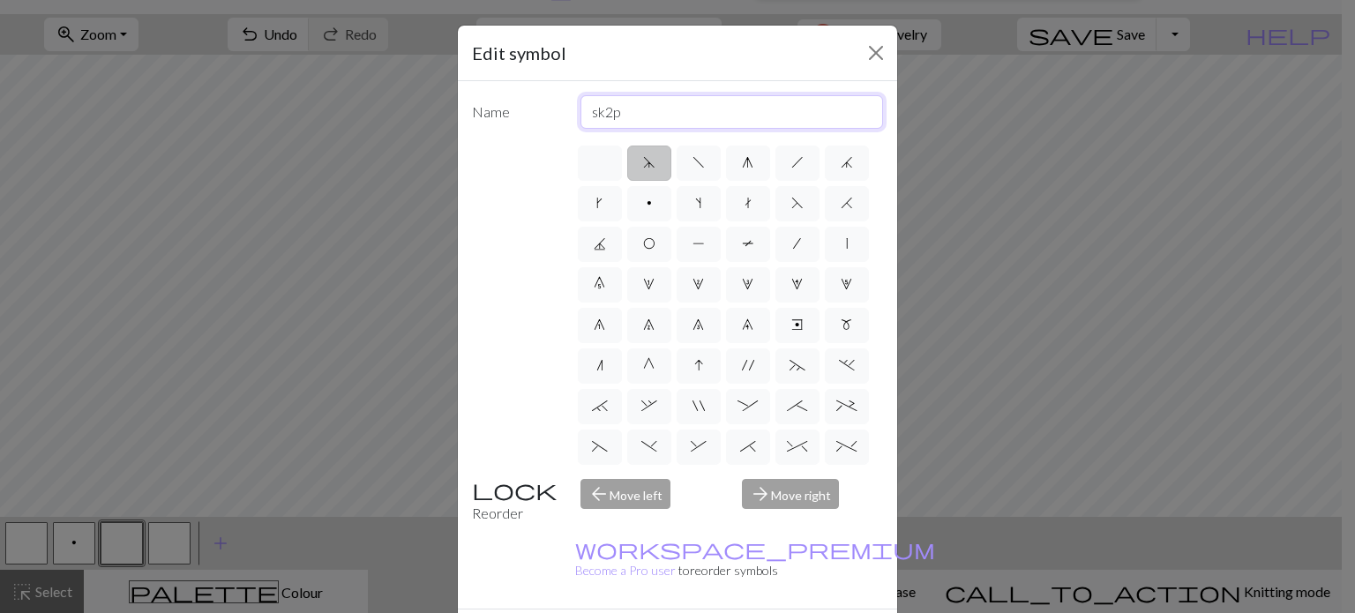
click at [541, 123] on div "Name sk2p" at bounding box center [677, 112] width 432 height 34
type input "brk"
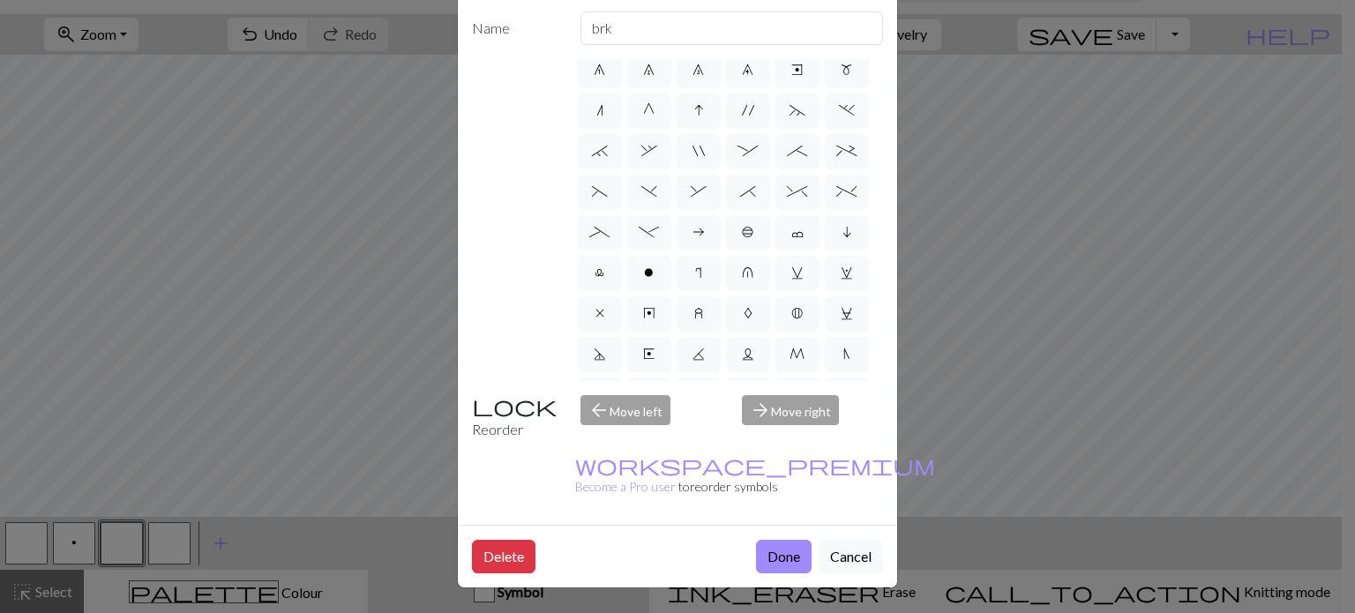
scroll to position [210, 0]
click at [742, 227] on span "u" at bounding box center [747, 234] width 11 height 14
click at [742, 433] on input "u" at bounding box center [747, 438] width 11 height 11
radio input "true"
type input "k1 in row below"
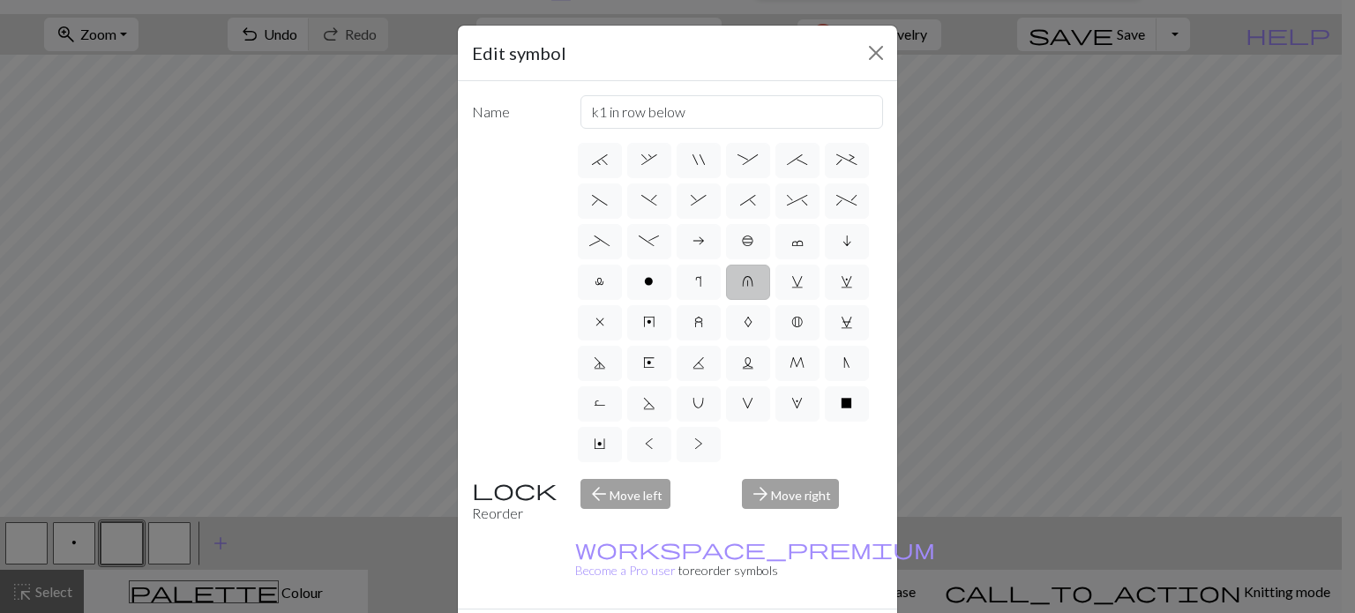
scroll to position [367, 0]
click at [795, 495] on div "arrow_forward Move right" at bounding box center [812, 501] width 162 height 45
click at [598, 486] on div "arrow_back Move left" at bounding box center [651, 501] width 162 height 45
click at [874, 54] on button "Close" at bounding box center [876, 53] width 28 height 28
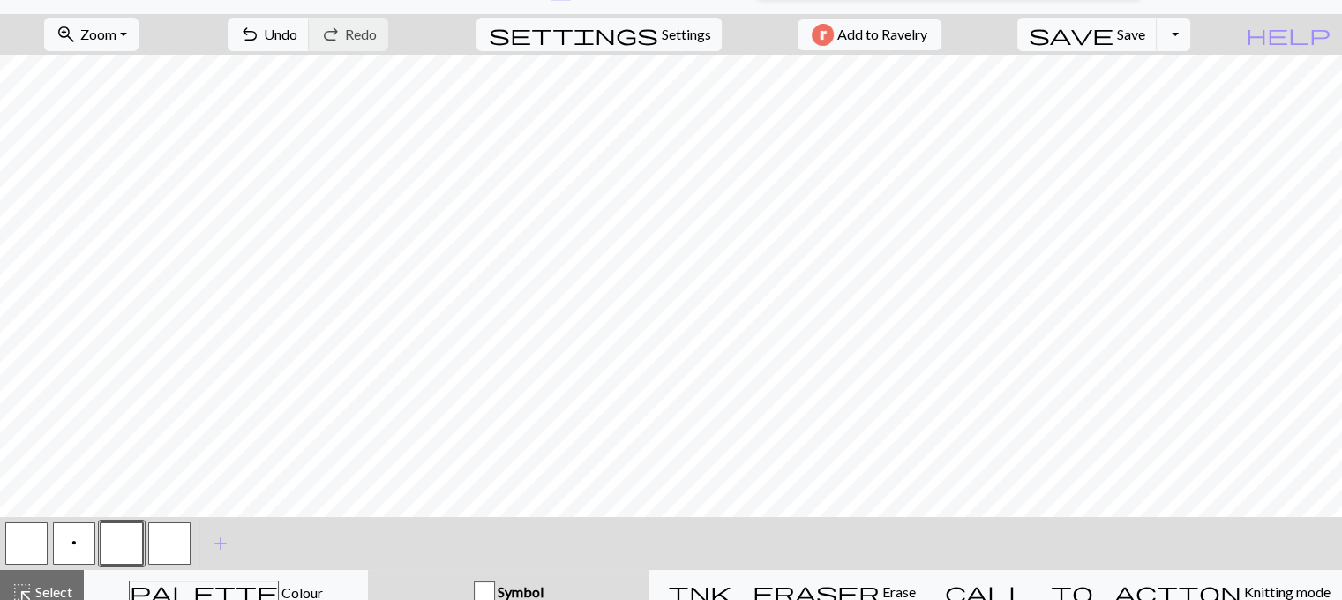
click at [543, 584] on span "Symbol" at bounding box center [519, 591] width 49 height 17
click at [303, 581] on div "palette Colour Colour" at bounding box center [225, 591] width 261 height 23
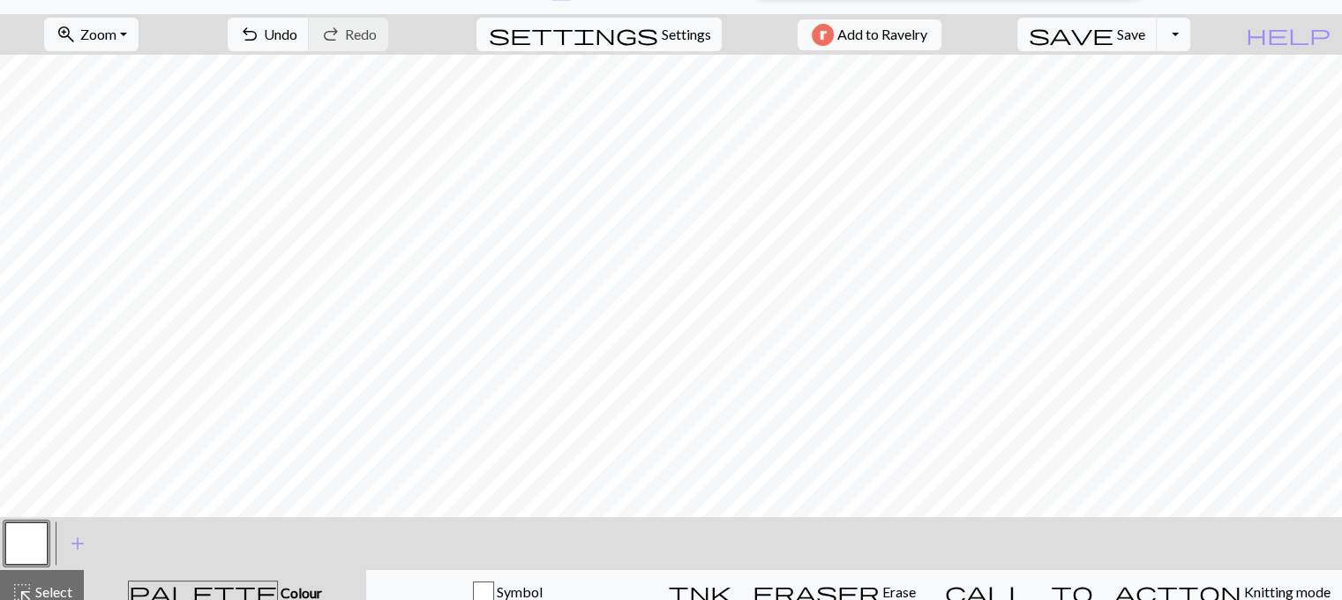
click at [632, 32] on span "settings" at bounding box center [572, 34] width 169 height 25
select select "aran"
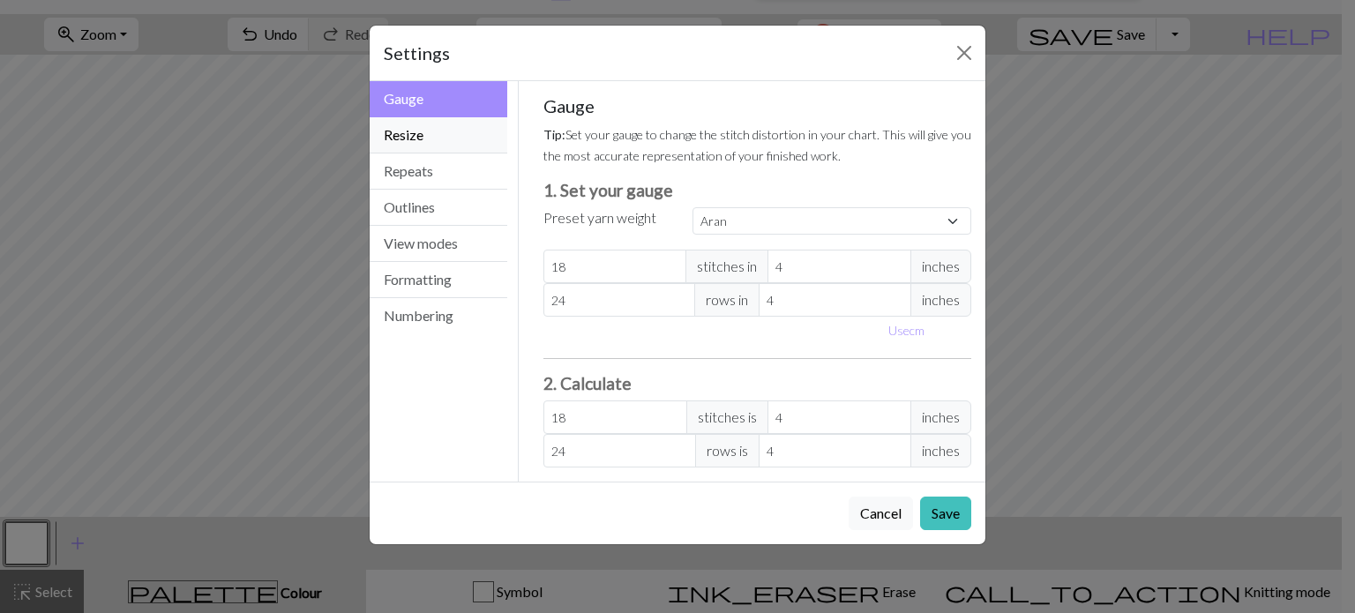
click at [432, 123] on button "Resize" at bounding box center [439, 135] width 138 height 36
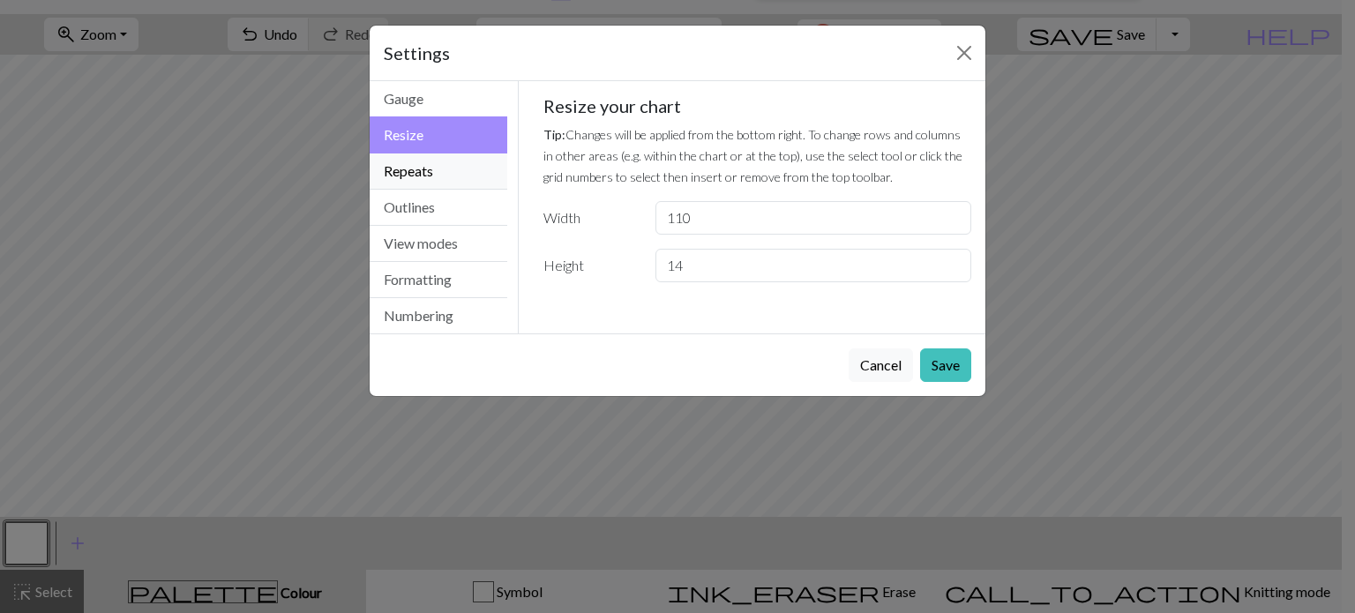
click at [434, 161] on button "Repeats" at bounding box center [439, 171] width 138 height 36
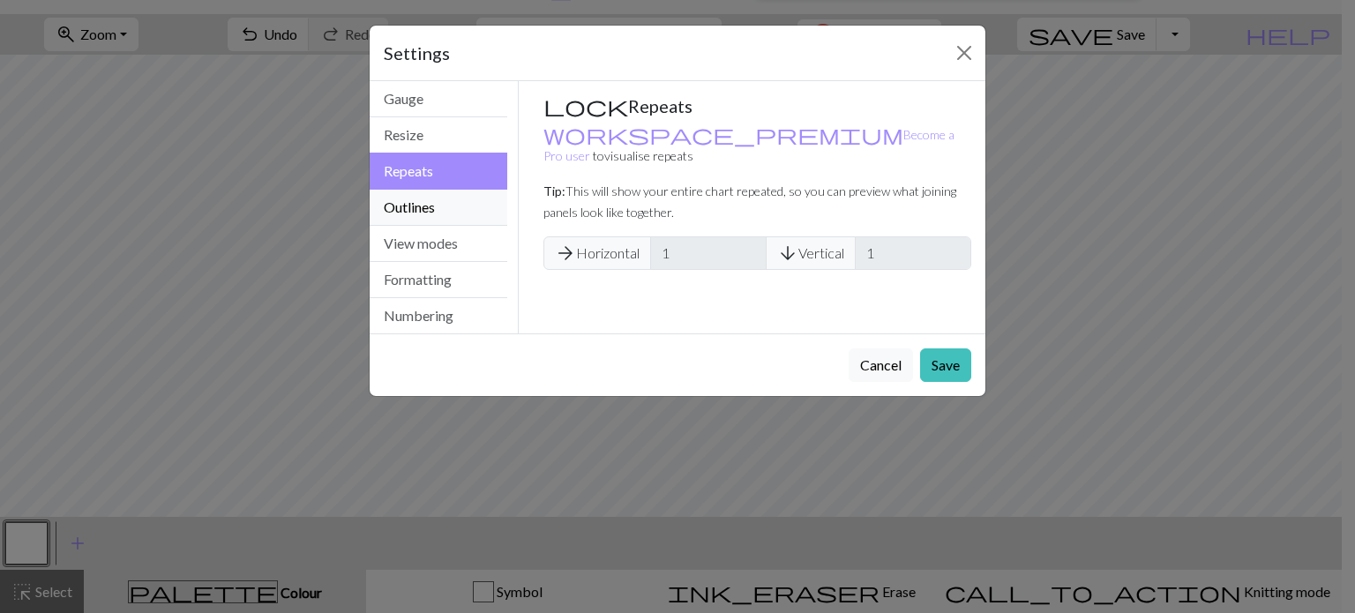
click at [430, 202] on button "Outlines" at bounding box center [439, 208] width 138 height 36
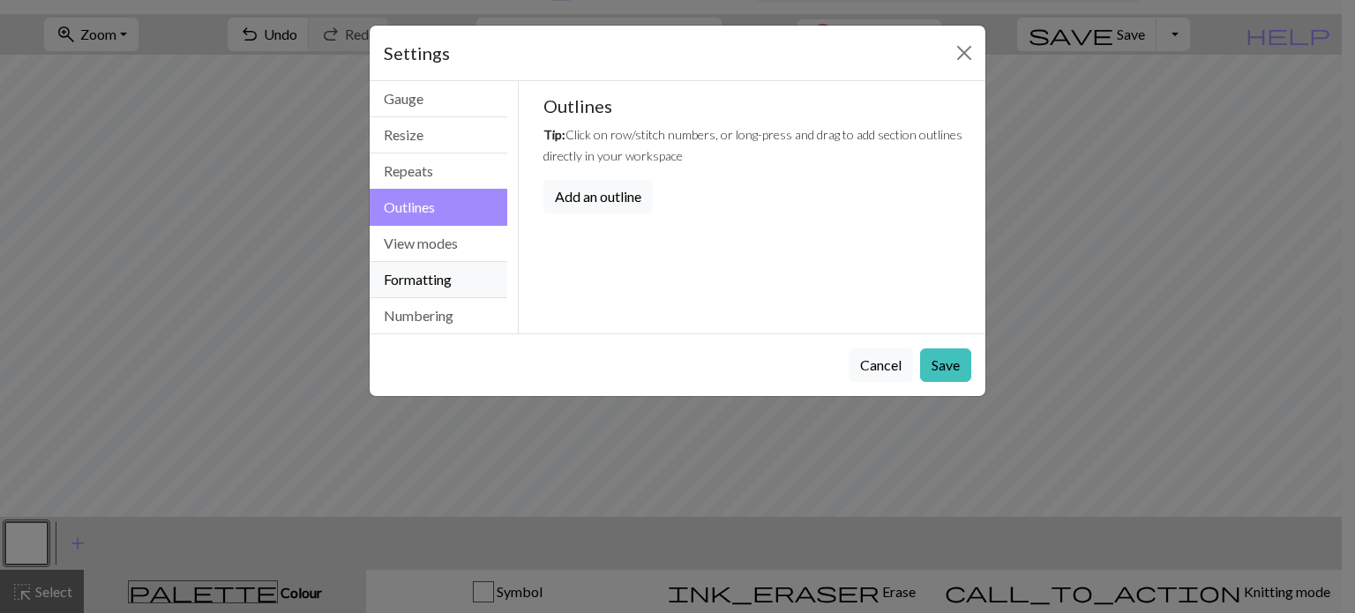
click at [418, 263] on button "Formatting" at bounding box center [439, 280] width 138 height 36
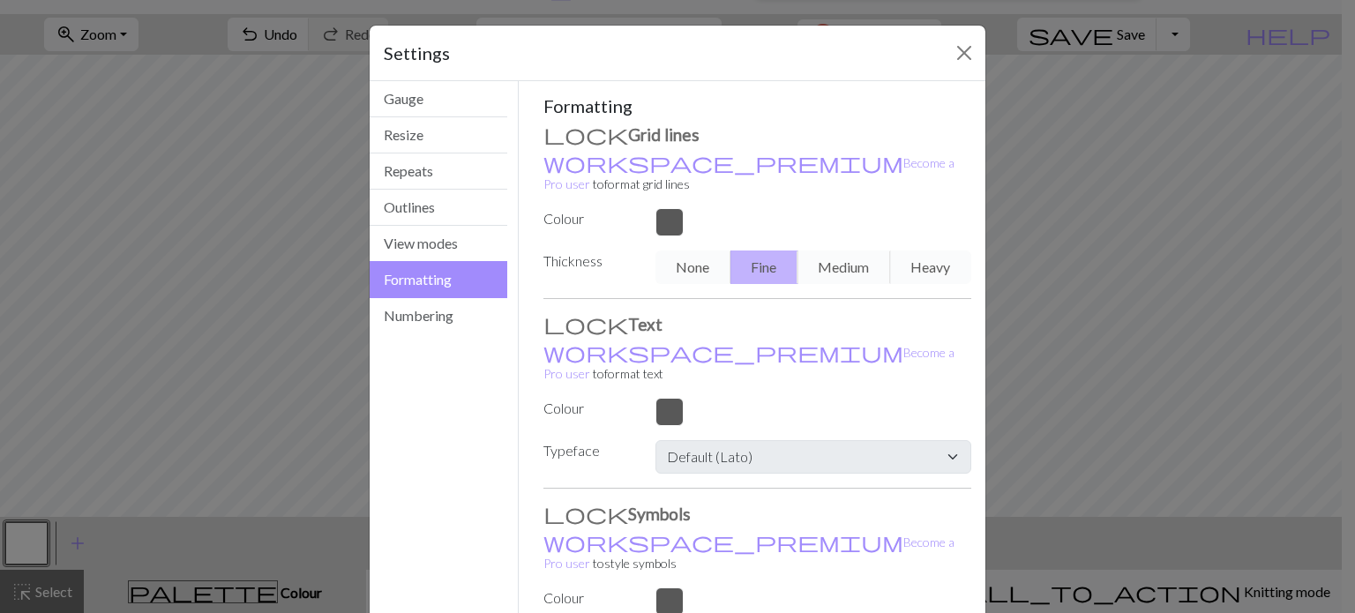
scroll to position [102, 0]
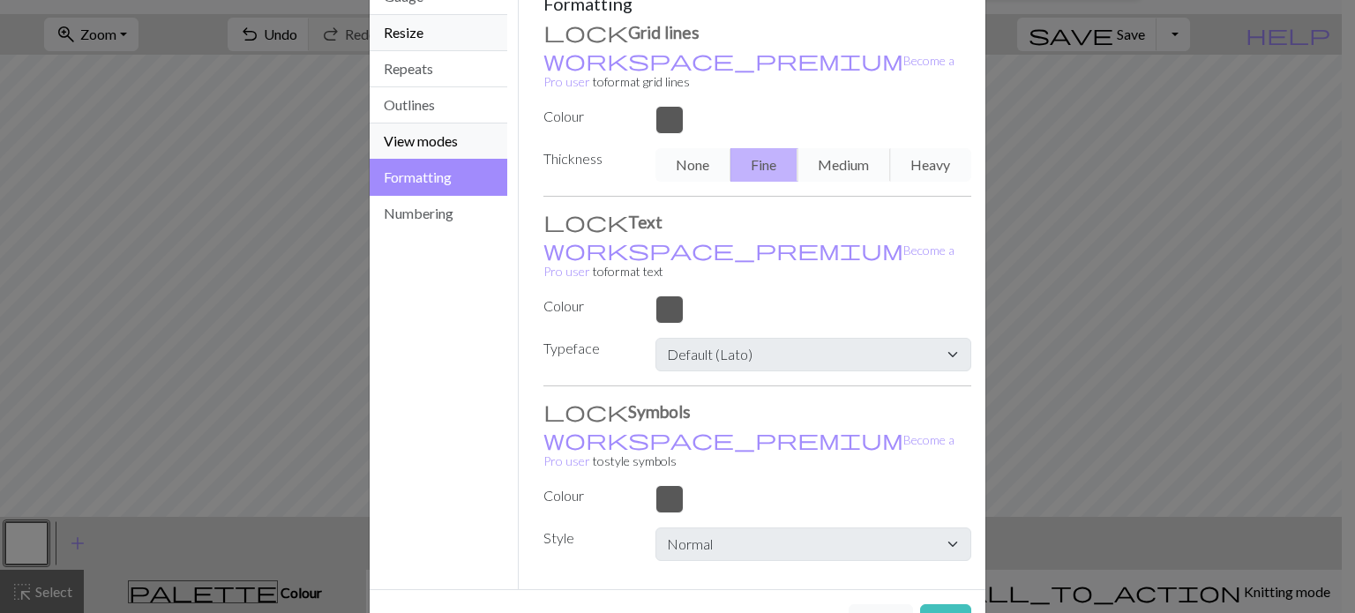
click at [445, 147] on button "View modes" at bounding box center [439, 141] width 138 height 36
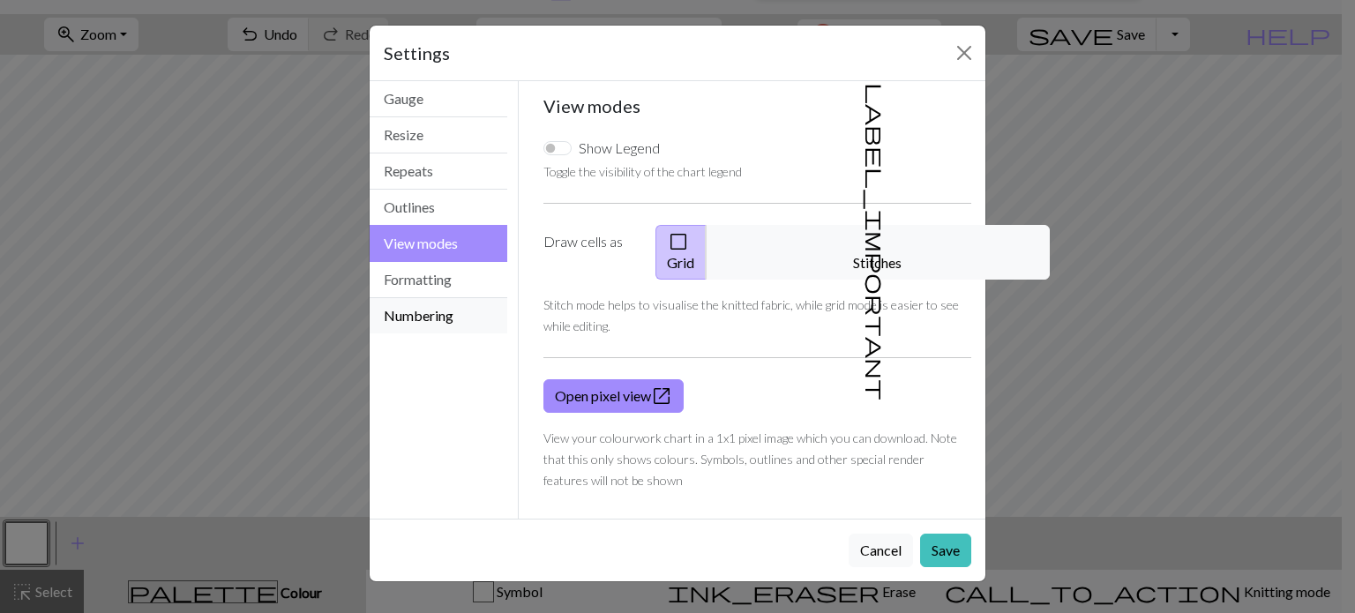
click at [450, 303] on button "Numbering" at bounding box center [439, 315] width 138 height 35
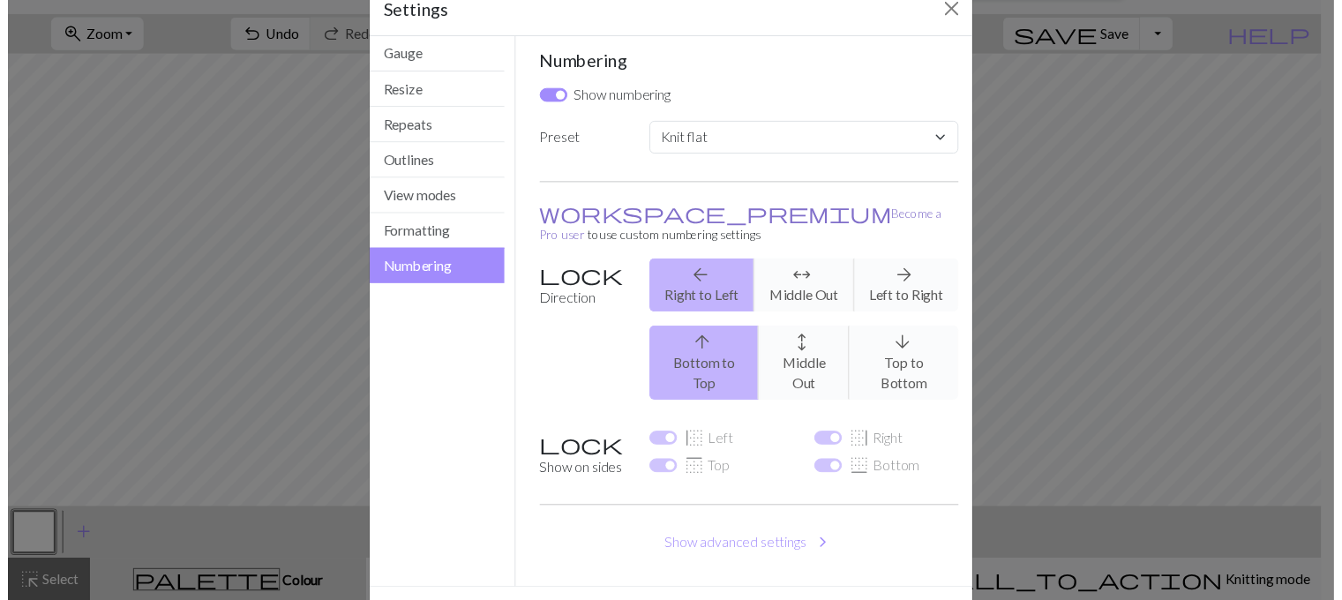
scroll to position [72, 0]
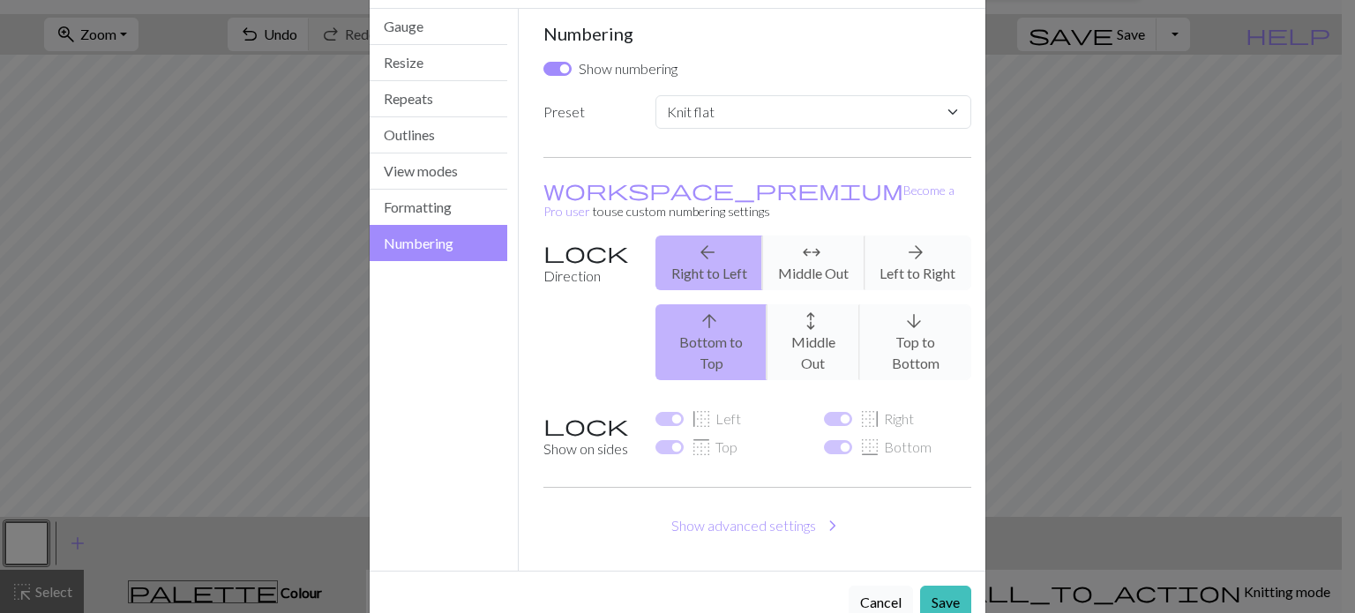
click at [893, 586] on button "Cancel" at bounding box center [881, 603] width 64 height 34
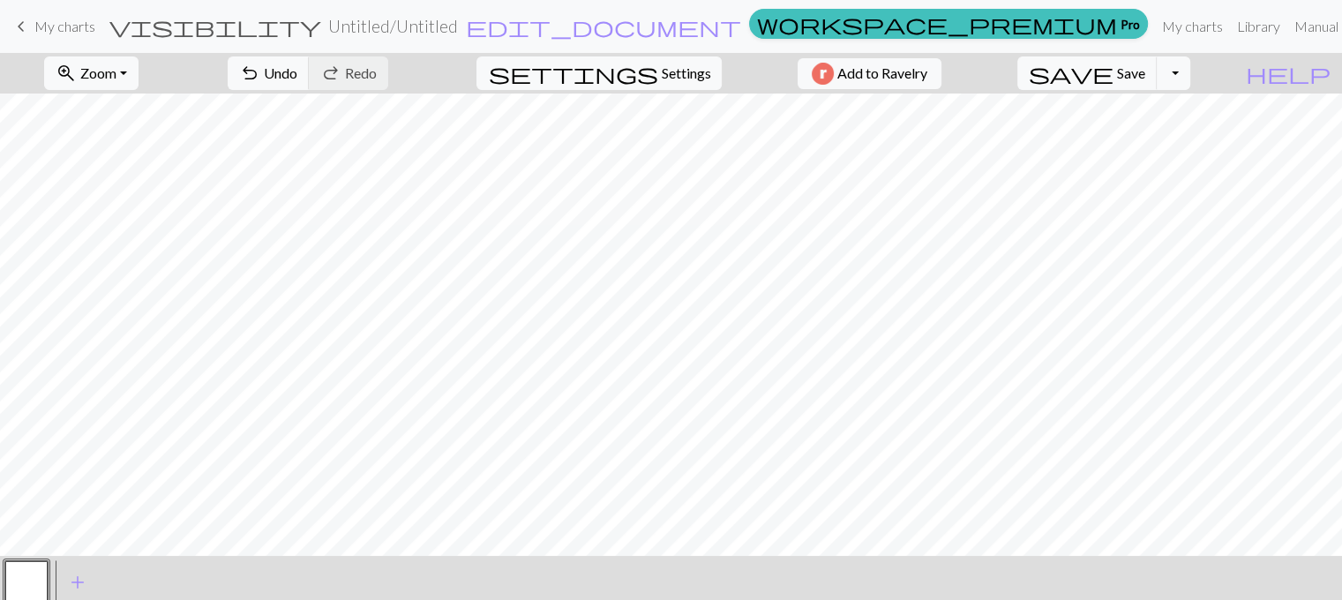
scroll to position [53, 0]
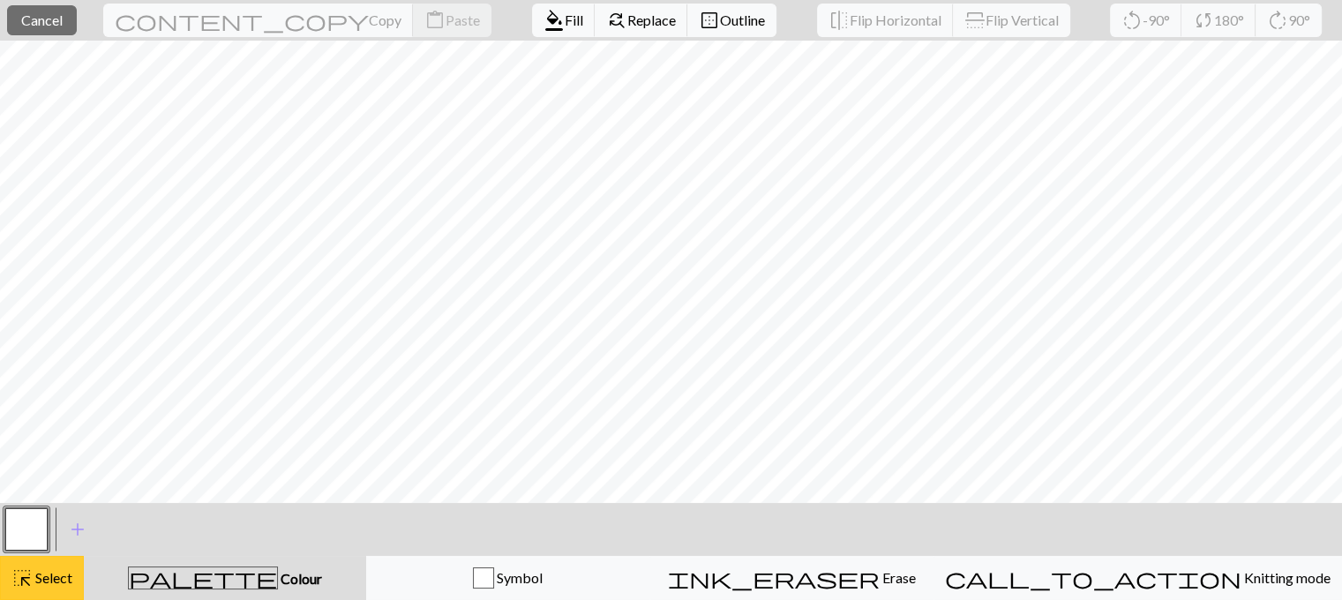
click at [60, 558] on button "highlight_alt Select Select" at bounding box center [42, 578] width 84 height 44
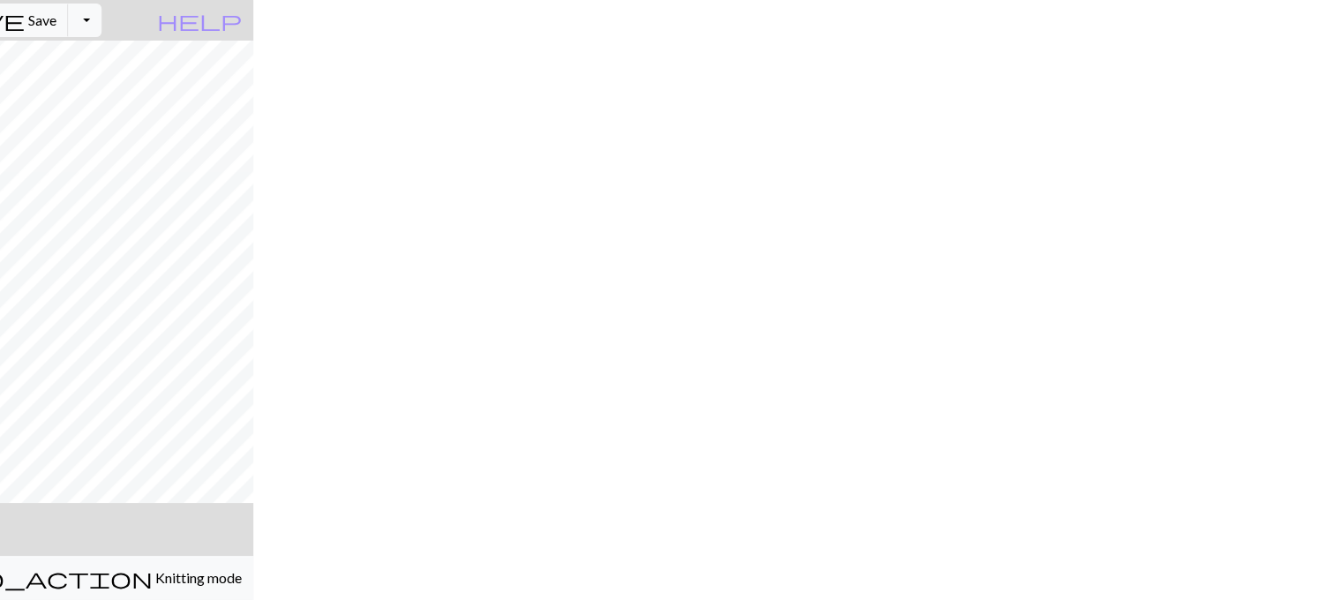
scroll to position [53, 1337]
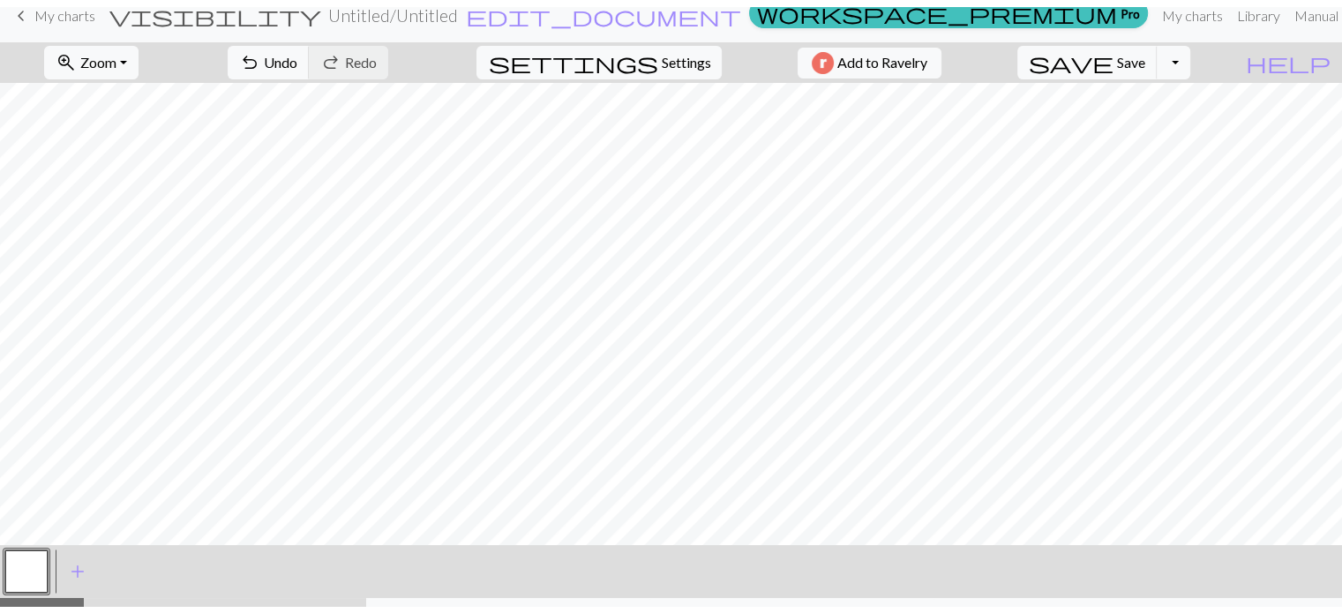
scroll to position [0, 0]
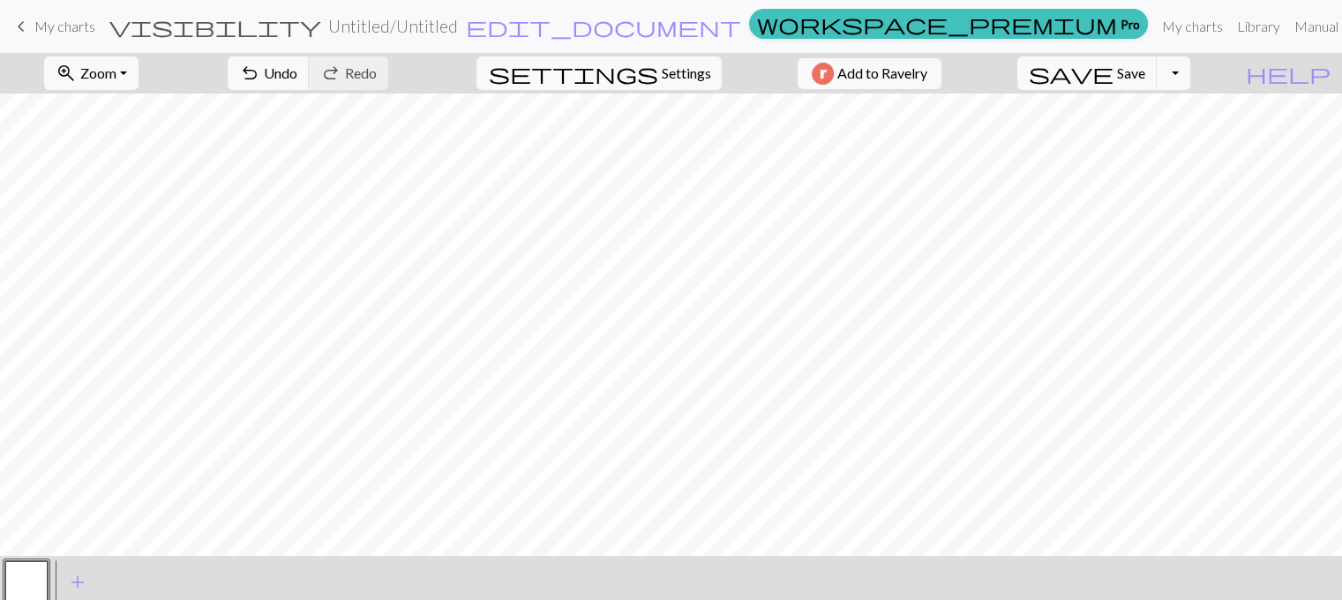
drag, startPoint x: 26, startPoint y: 17, endPoint x: 744, endPoint y: 59, distance: 719.3
click at [26, 17] on span "keyboard_arrow_left" at bounding box center [21, 26] width 21 height 25
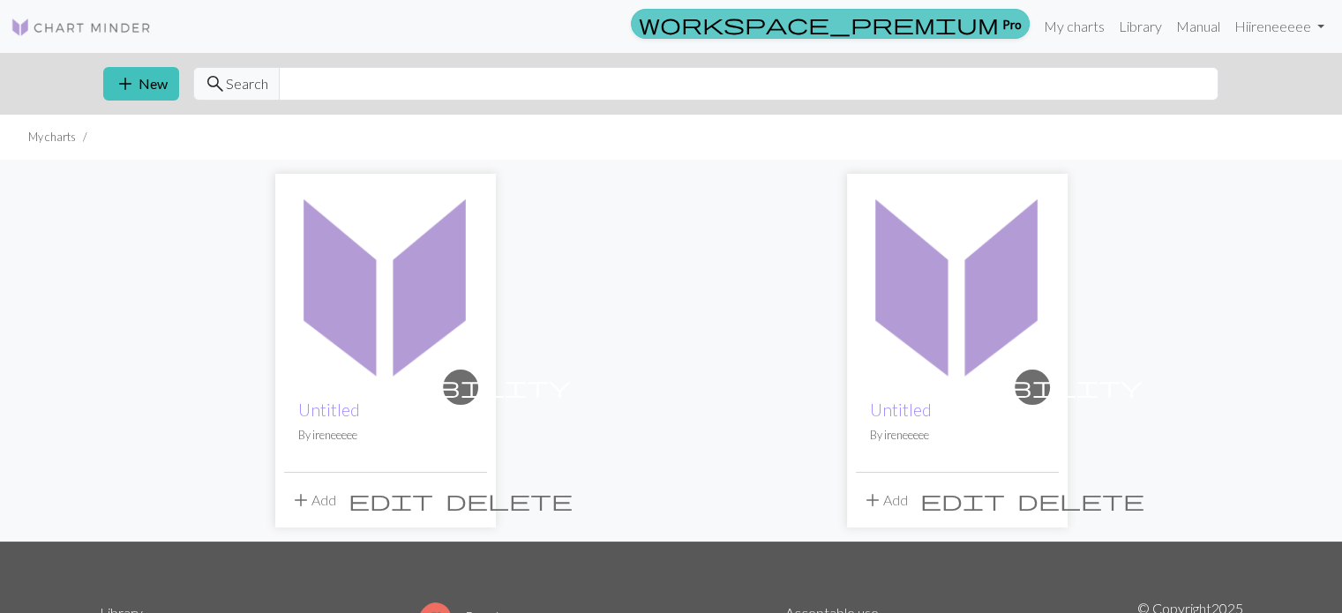
click at [1009, 35] on link "workspace_premium Pro" at bounding box center [830, 24] width 399 height 30
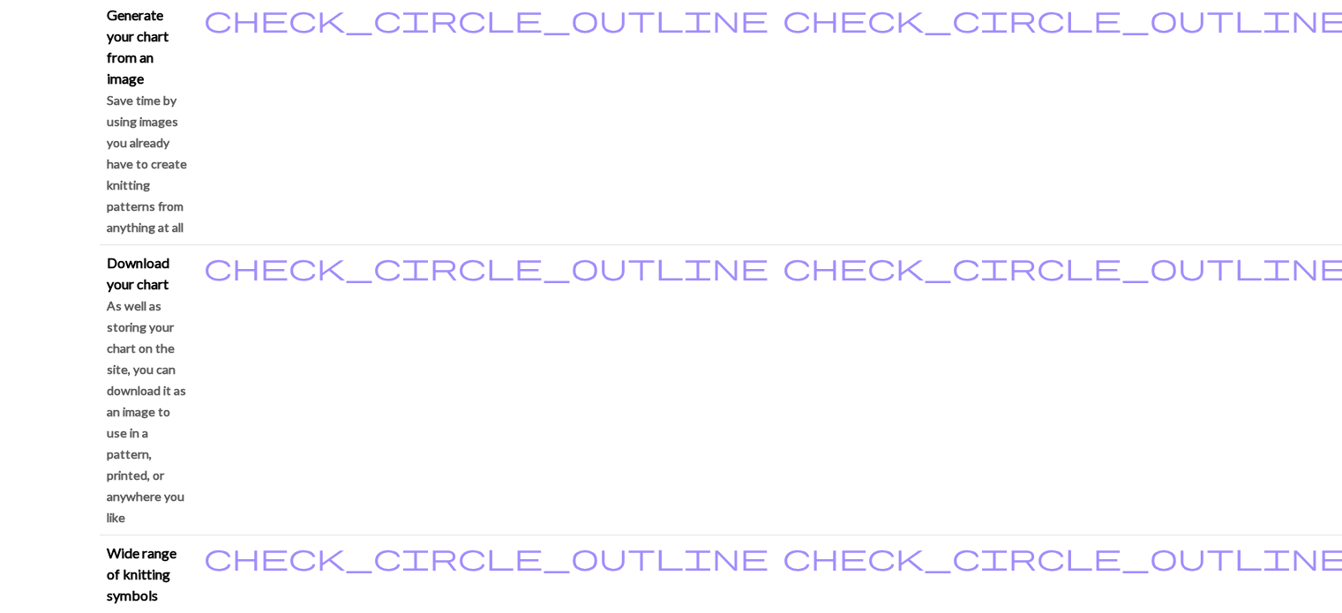
scroll to position [1147, 0]
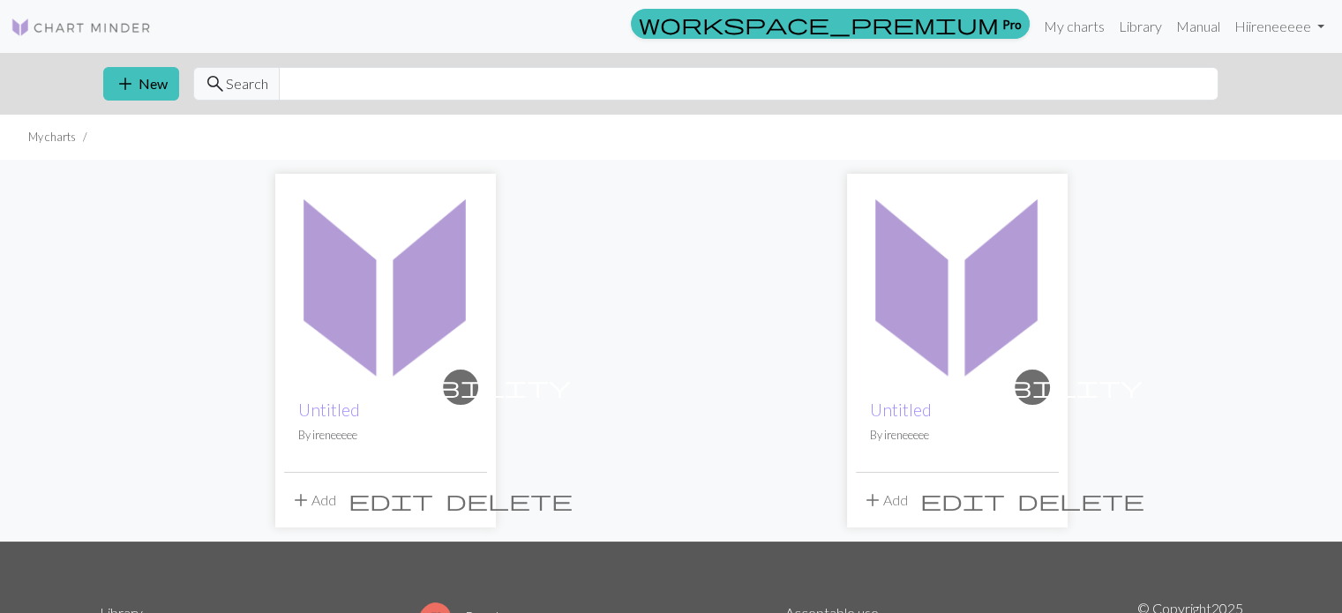
click at [392, 303] on img at bounding box center [385, 284] width 203 height 203
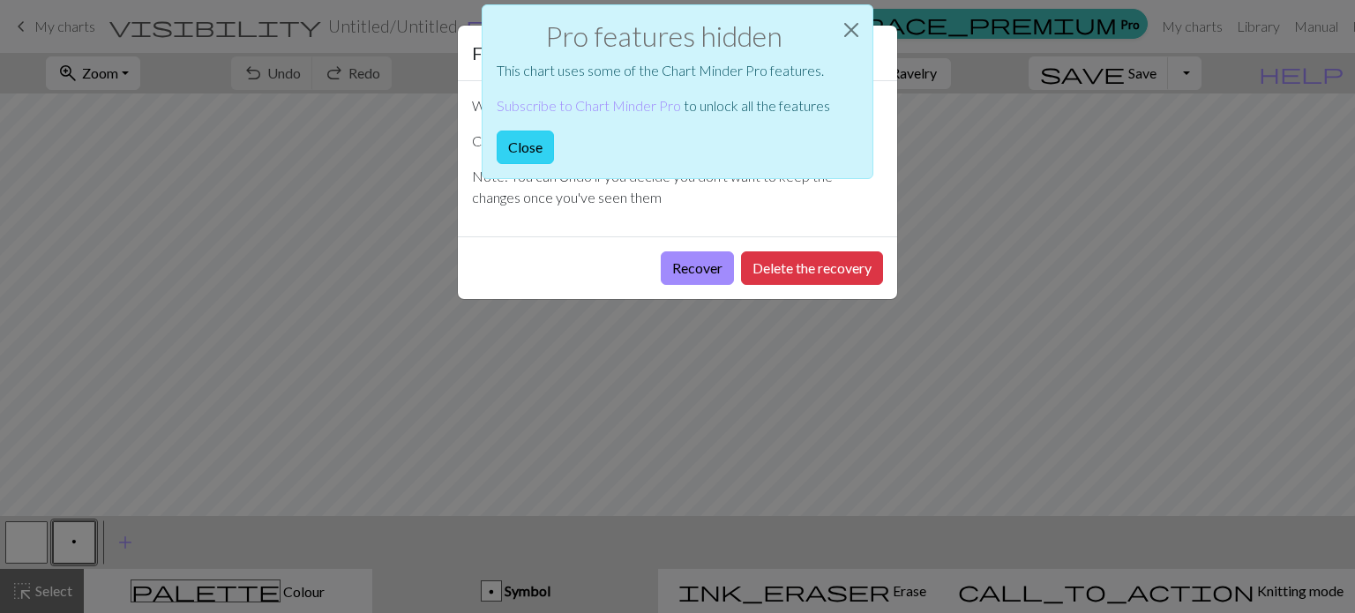
click at [534, 154] on button "Close" at bounding box center [525, 148] width 57 height 34
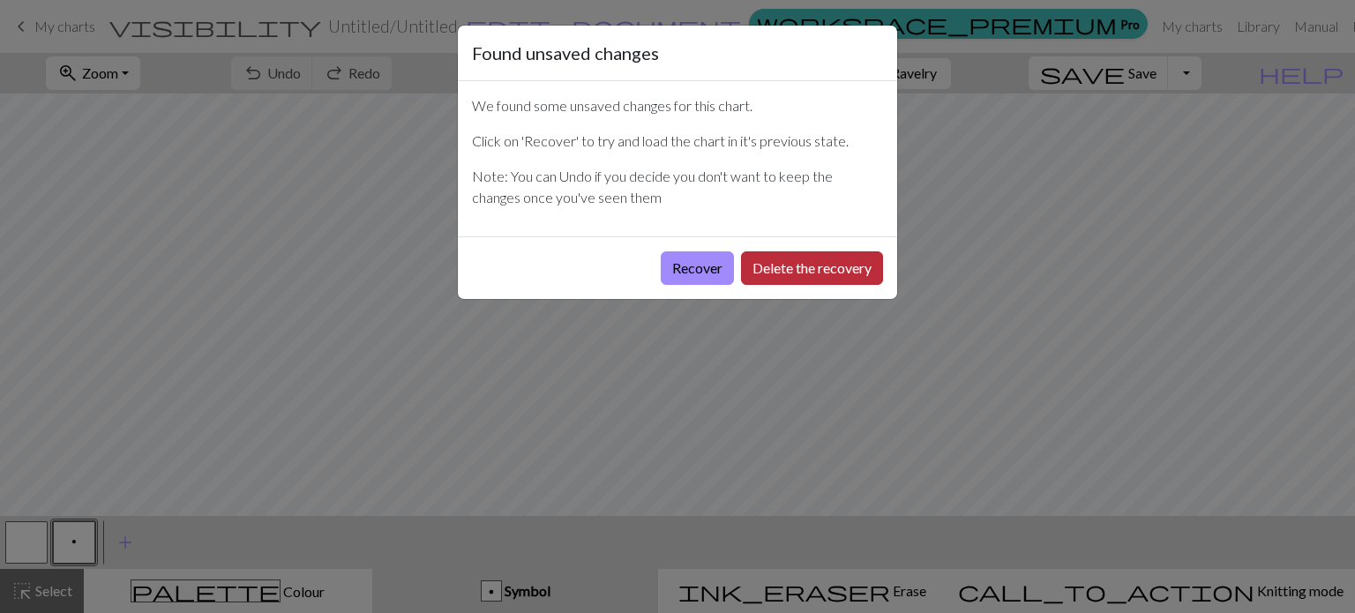
click at [817, 267] on button "Delete the recovery" at bounding box center [812, 268] width 142 height 34
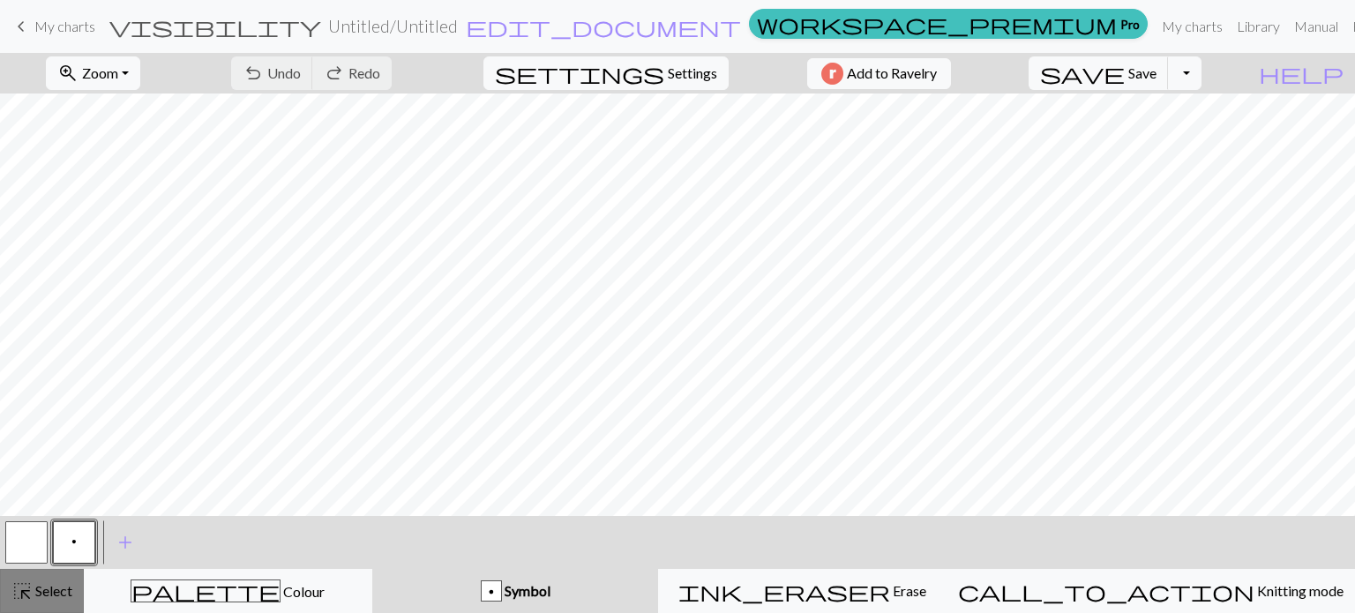
click at [59, 583] on span "Select" at bounding box center [53, 590] width 40 height 17
click at [124, 548] on span "add" at bounding box center [125, 542] width 21 height 25
click at [131, 545] on button "button" at bounding box center [122, 542] width 42 height 42
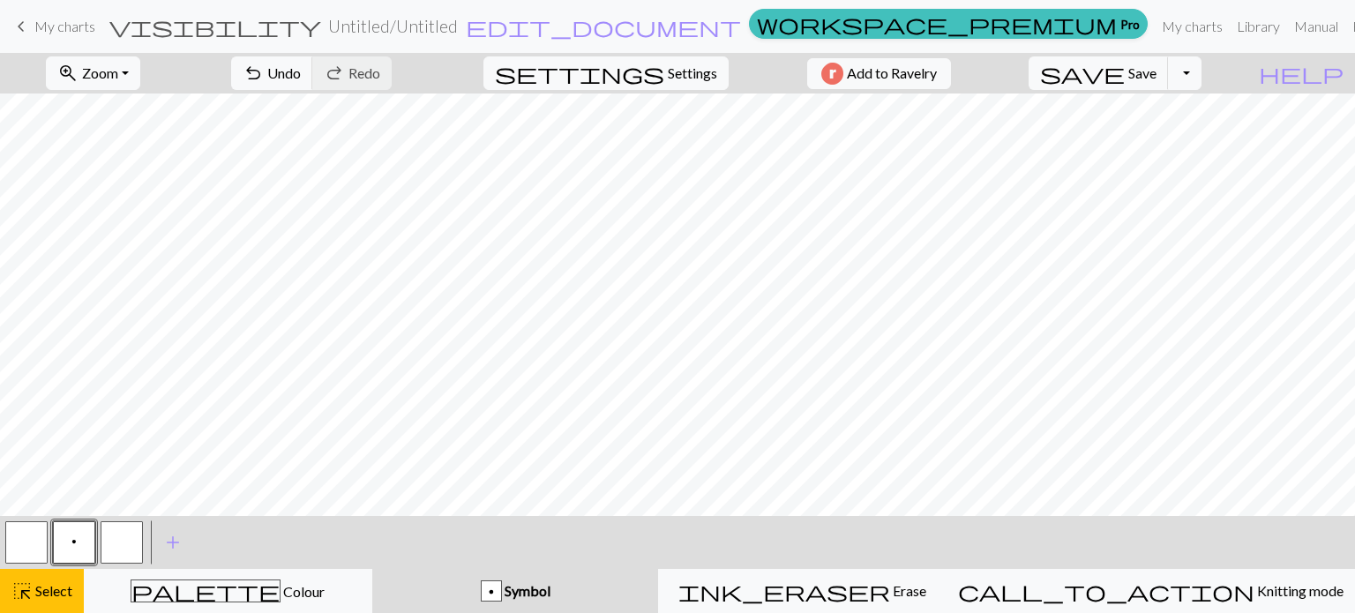
click at [131, 545] on button "button" at bounding box center [122, 542] width 42 height 42
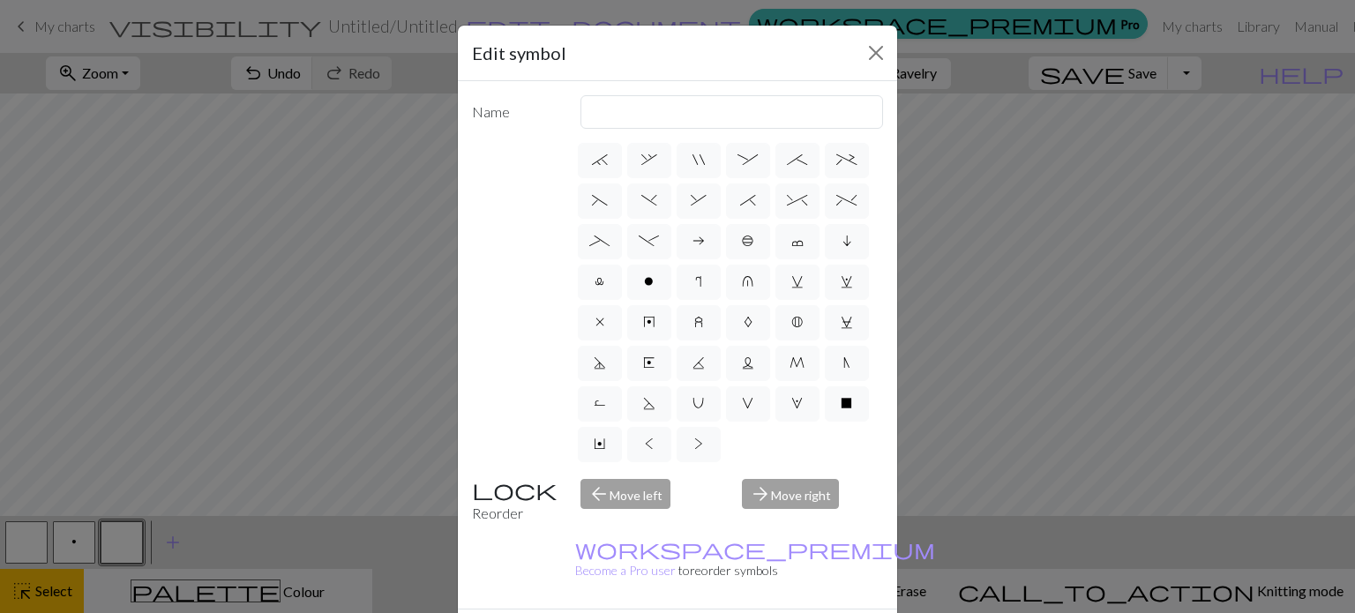
scroll to position [367, 0]
click at [622, 346] on label "D" at bounding box center [600, 363] width 44 height 35
click at [605, 598] on input "D" at bounding box center [599, 603] width 11 height 11
radio input "true"
type input "Purl-side double decrease"
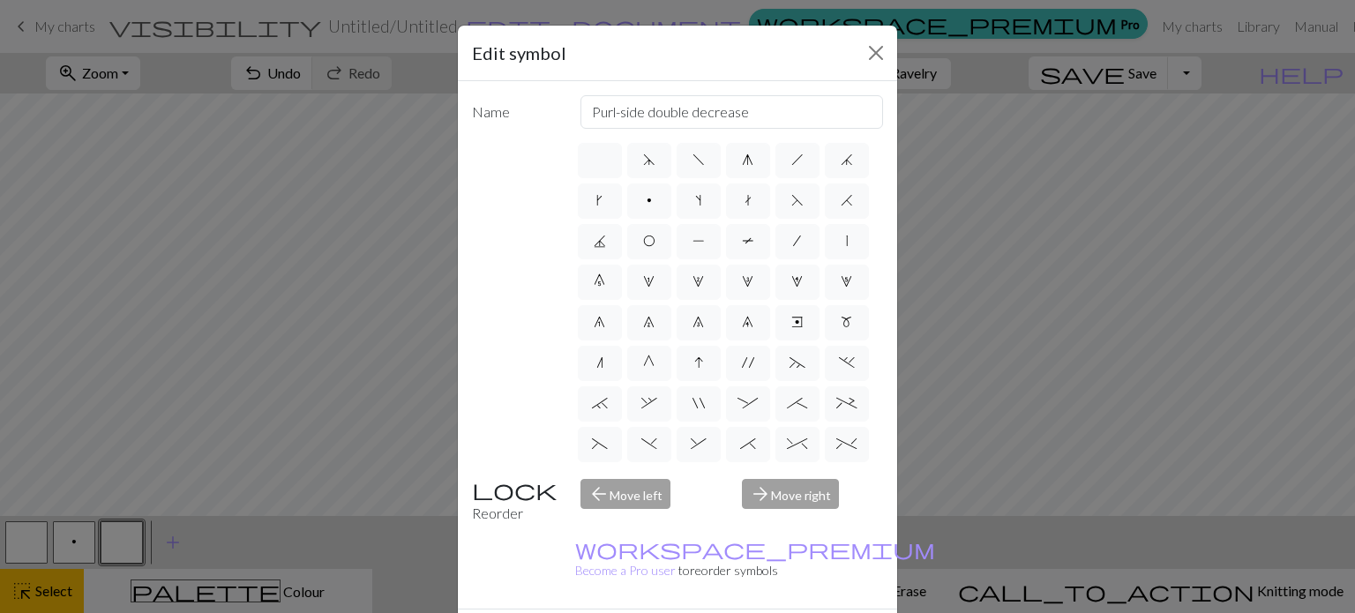
scroll to position [0, 0]
click at [721, 232] on label "P" at bounding box center [699, 244] width 44 height 35
click at [704, 233] on input "P" at bounding box center [697, 238] width 11 height 11
radio input "true"
type input "purl"
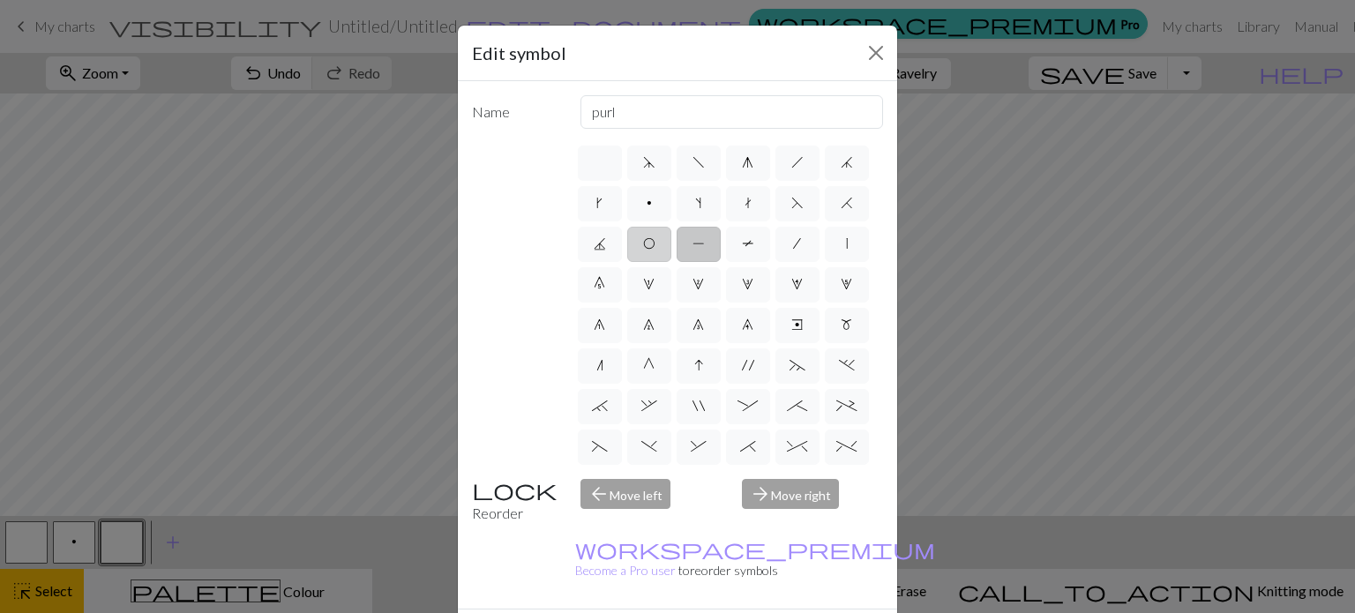
click at [671, 260] on label "O" at bounding box center [649, 244] width 44 height 35
click at [655, 244] on input "O" at bounding box center [648, 238] width 11 height 11
radio input "true"
type input "yo"
click at [825, 262] on label "|" at bounding box center [847, 244] width 44 height 35
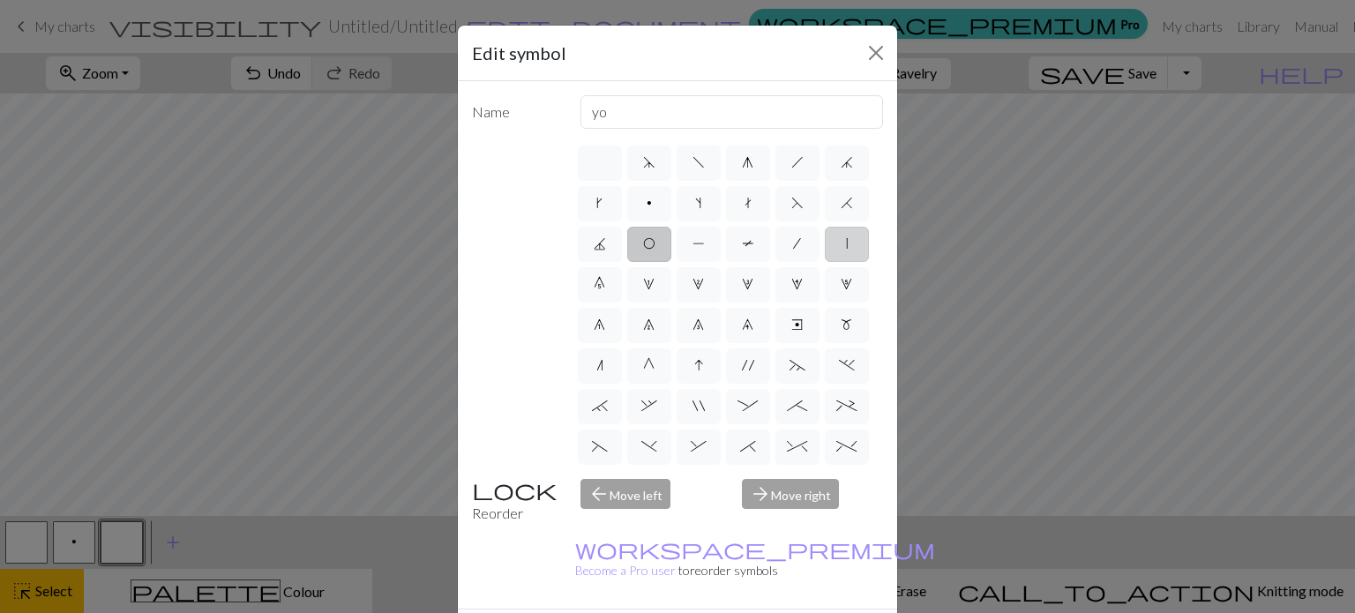
click at [846, 244] on input "|" at bounding box center [851, 238] width 11 height 11
radio input "true"
type input "slip stitch"
click at [775, 262] on label "/" at bounding box center [797, 244] width 44 height 35
click at [793, 244] on input "/" at bounding box center [798, 238] width 11 height 11
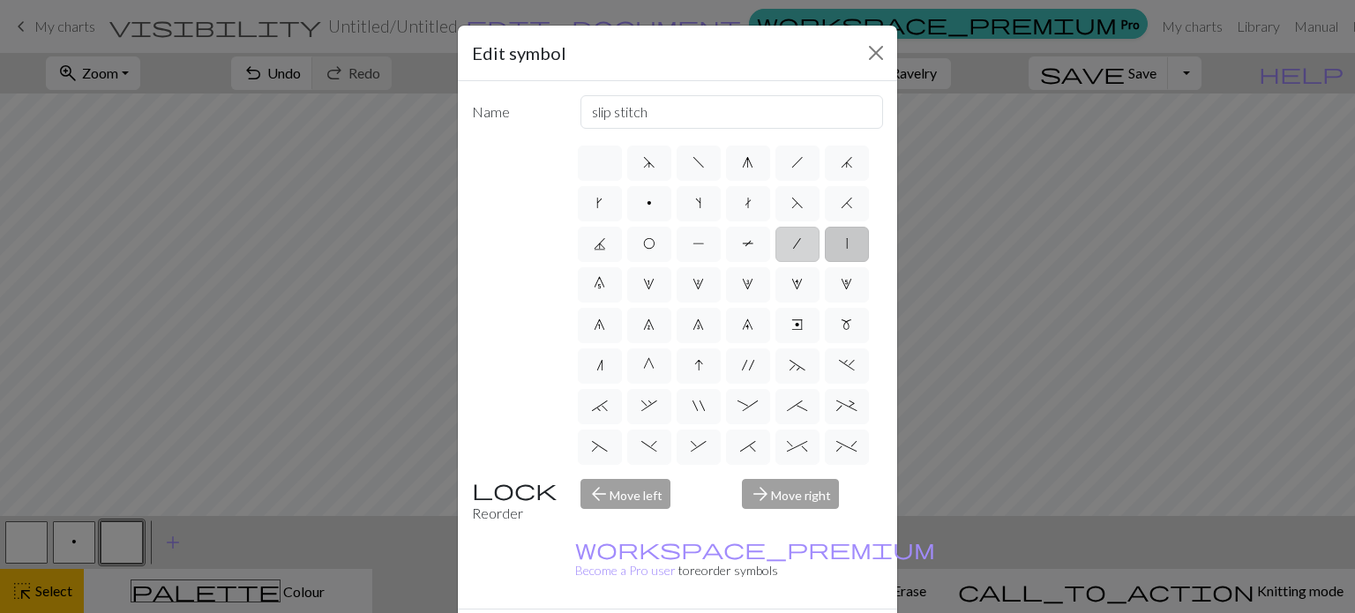
radio input "true"
type input "right leaning decrease"
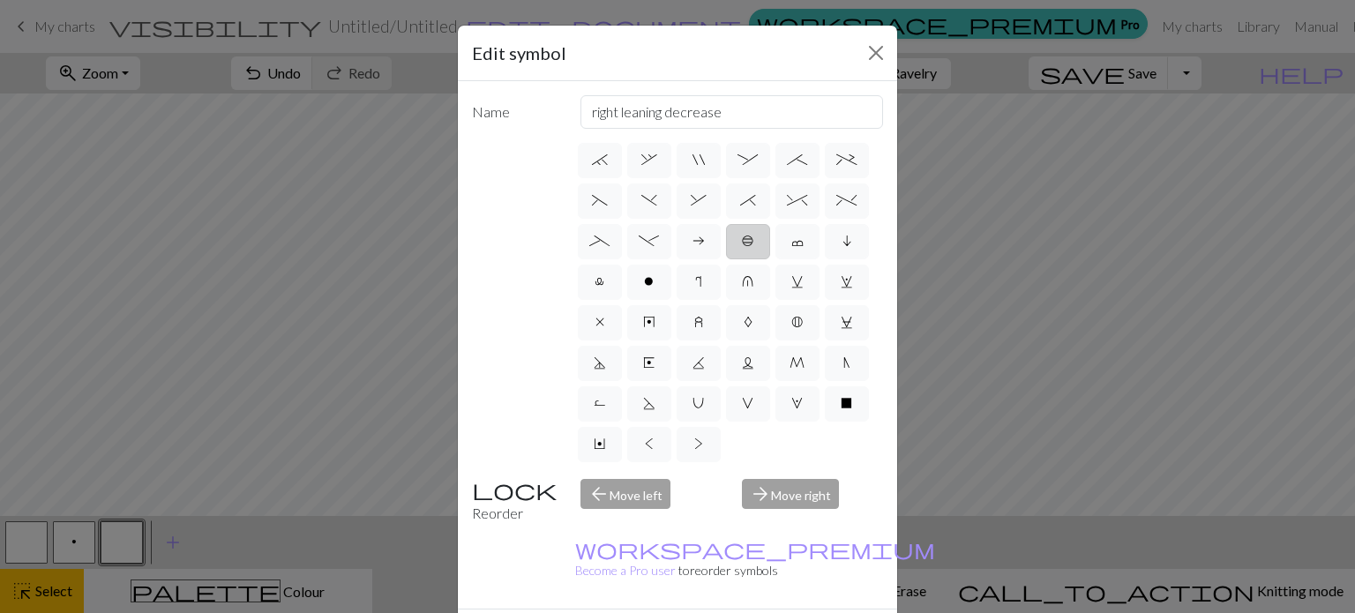
click at [726, 259] on label "b" at bounding box center [748, 241] width 44 height 35
click at [742, 476] on input "b" at bounding box center [747, 481] width 11 height 11
radio input "true"
type input "Peppercorn"
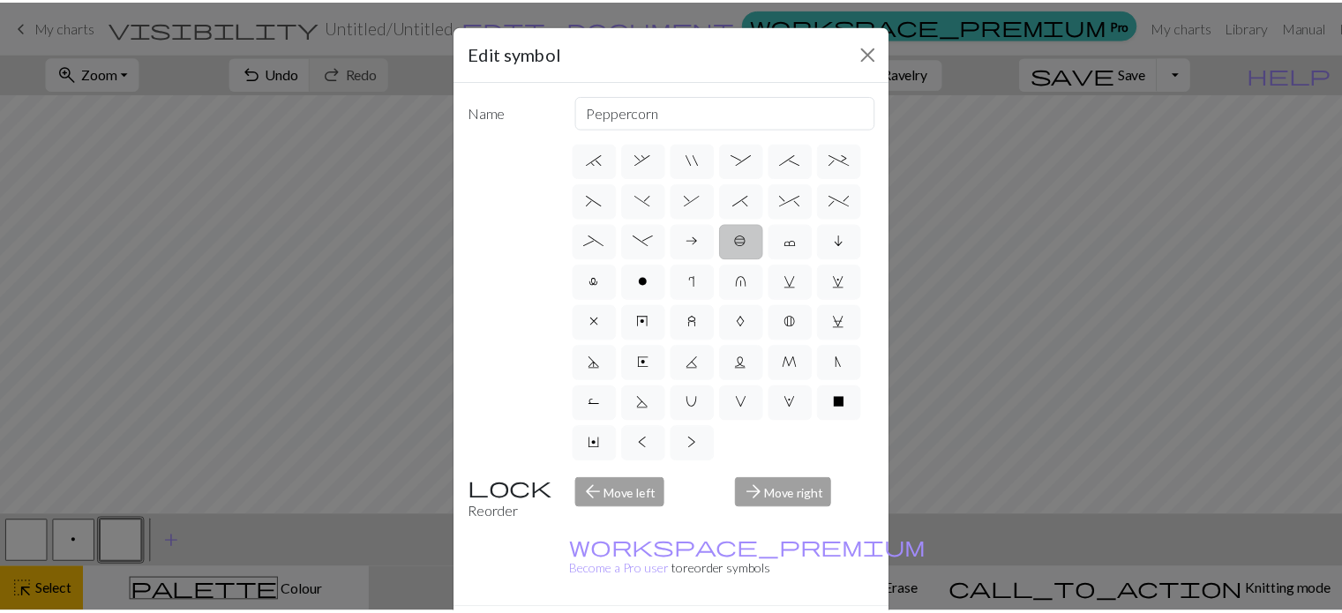
scroll to position [367, 0]
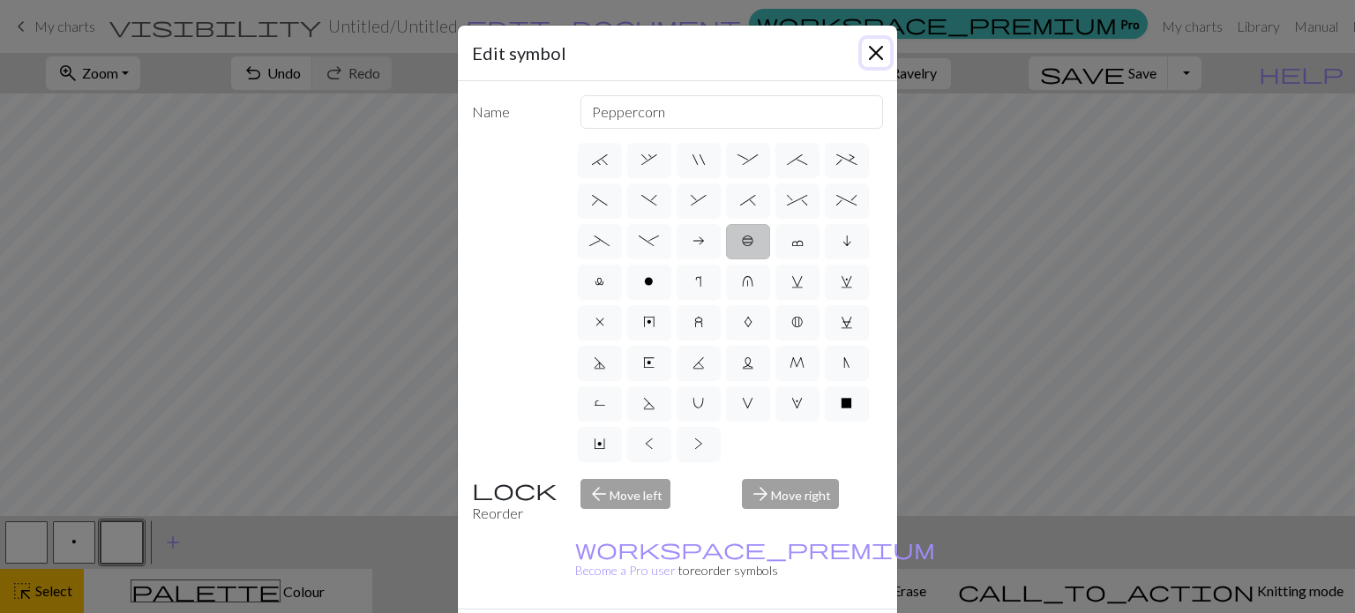
click at [872, 52] on button "Close" at bounding box center [876, 53] width 28 height 28
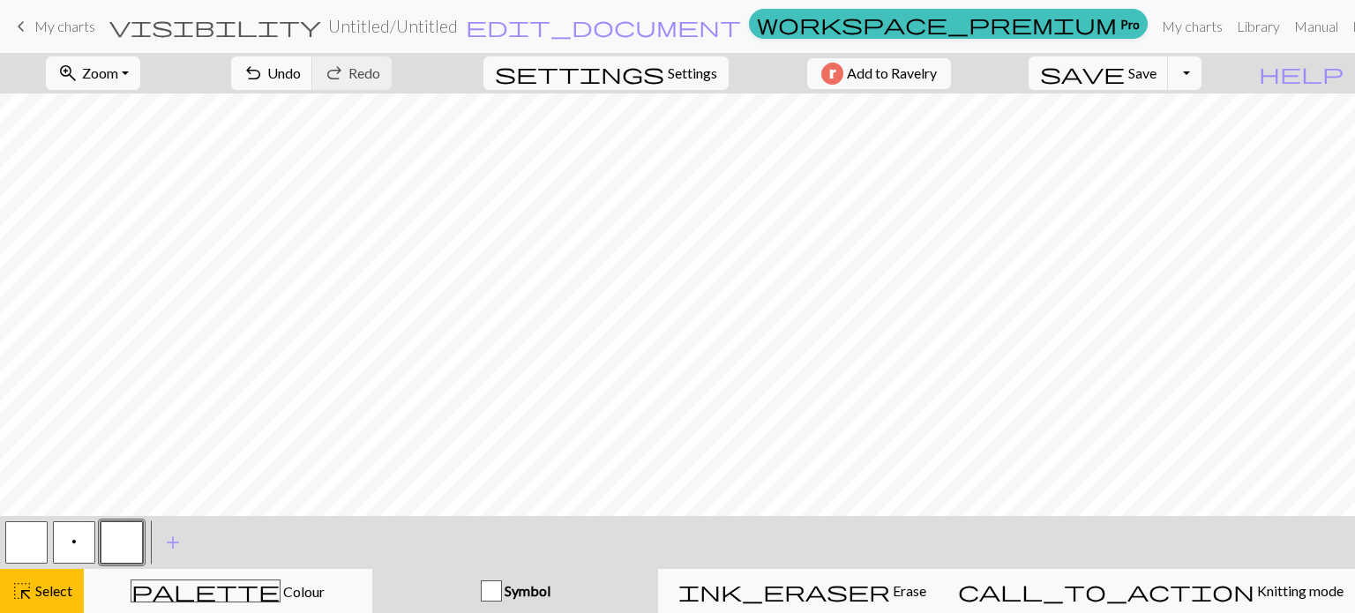
drag, startPoint x: 52, startPoint y: 22, endPoint x: 780, endPoint y: 52, distance: 728.4
click at [52, 22] on span "My charts" at bounding box center [64, 26] width 61 height 17
